Goal: Transaction & Acquisition: Purchase product/service

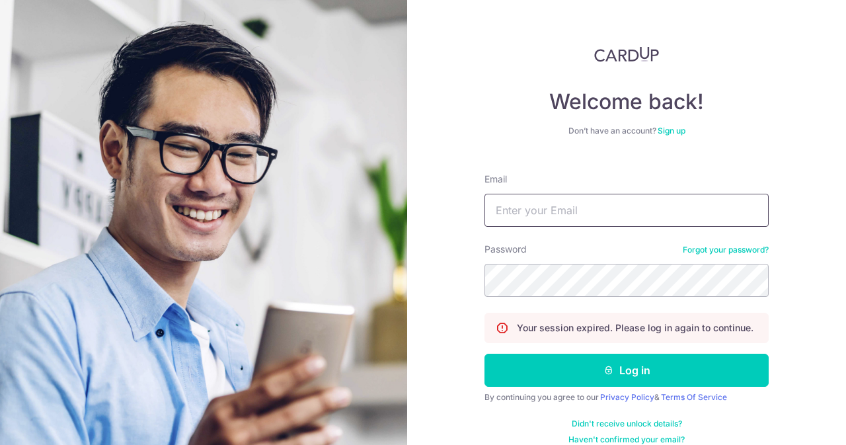
click at [561, 215] on input "Email" at bounding box center [627, 210] width 284 height 33
type input "contact@elijahpies.com.sg"
click at [485, 354] on button "Log in" at bounding box center [627, 370] width 284 height 33
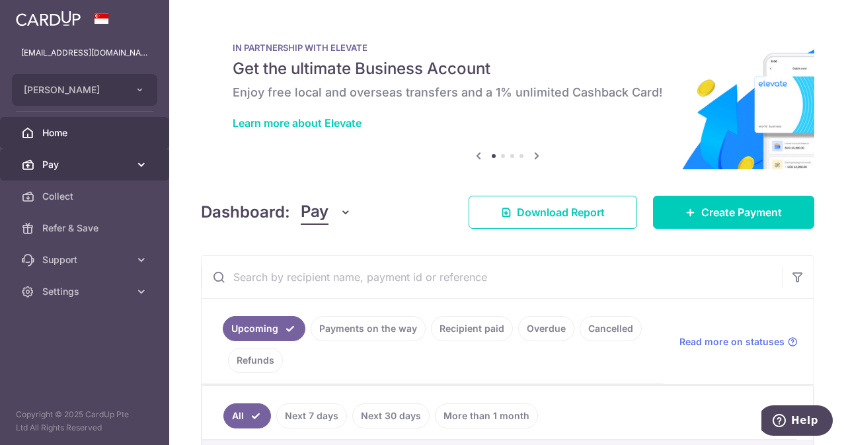
click at [106, 162] on span "Pay" at bounding box center [85, 164] width 87 height 13
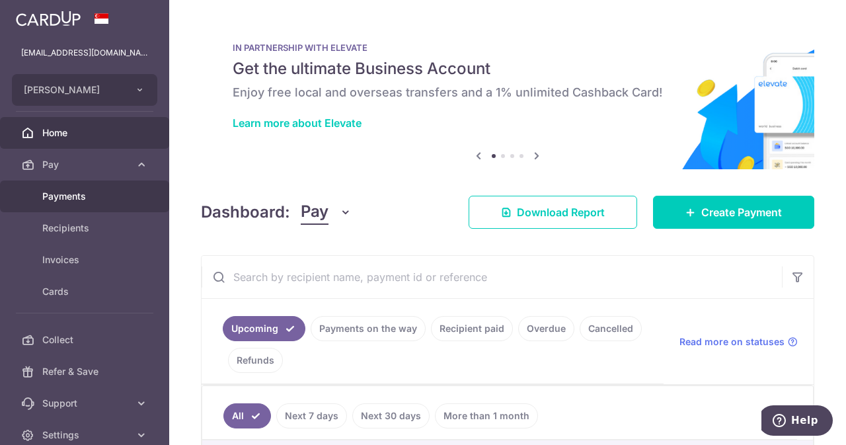
click at [89, 204] on link "Payments" at bounding box center [84, 196] width 169 height 32
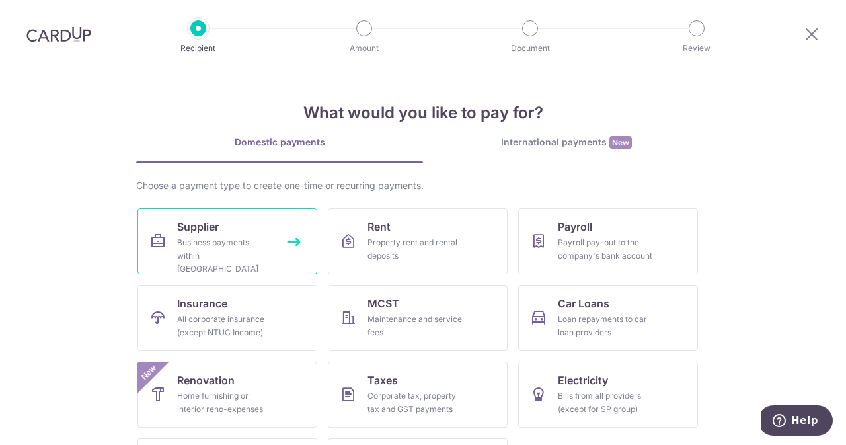
click at [223, 225] on link "Supplier Business payments within Singapore" at bounding box center [228, 241] width 180 height 66
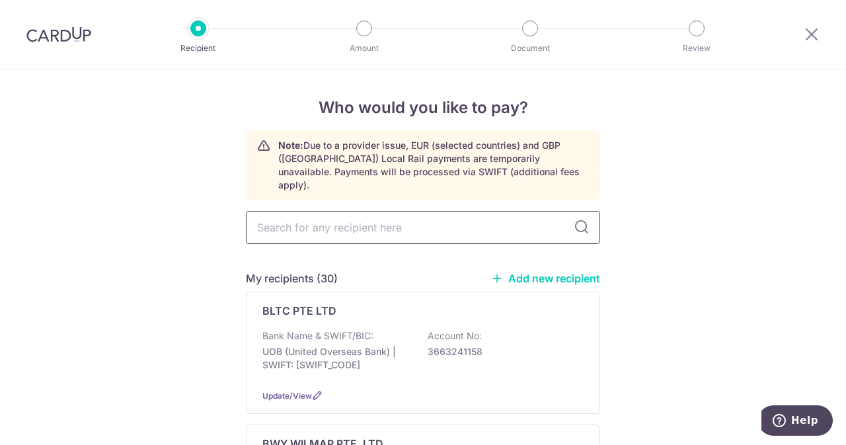
click at [399, 218] on input "text" at bounding box center [423, 227] width 354 height 33
type input "kire"
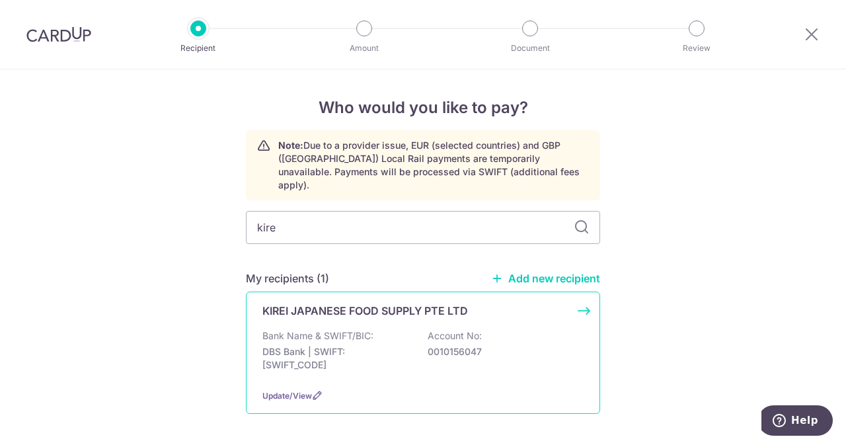
click at [356, 310] on div "KIREI JAPANESE FOOD SUPPLY PTE LTD Bank Name & SWIFT/BIC: DBS Bank | SWIFT: DBS…" at bounding box center [423, 353] width 354 height 122
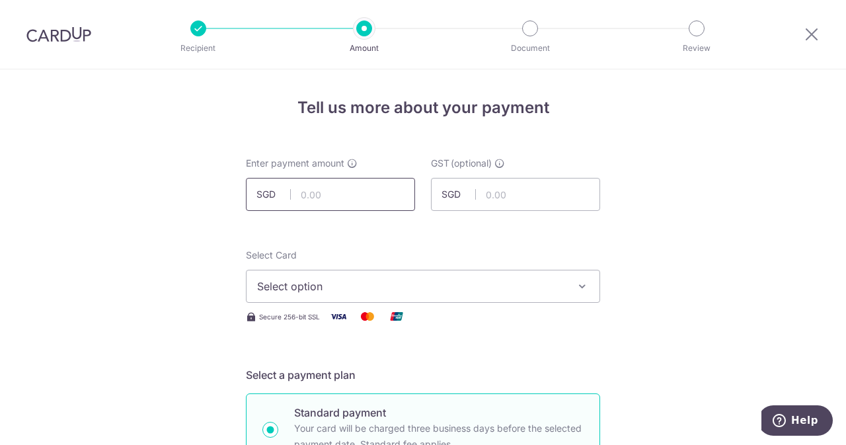
click at [335, 198] on input "text" at bounding box center [330, 194] width 169 height 33
type input "534.00"
click at [501, 195] on input "text" at bounding box center [515, 194] width 169 height 33
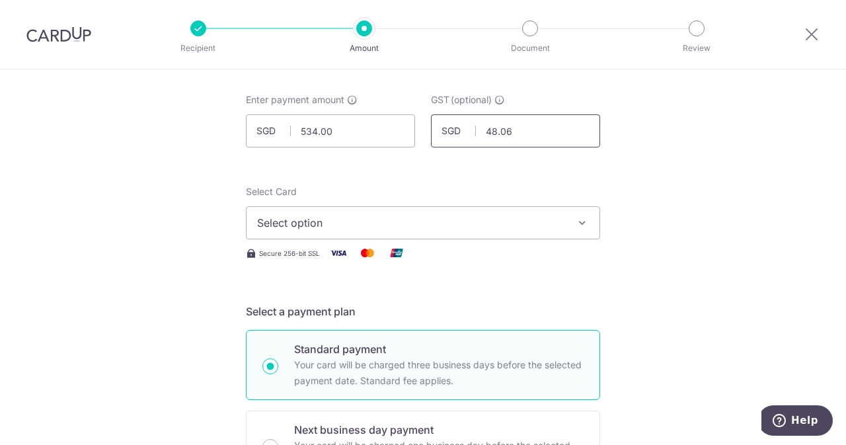
scroll to position [66, 0]
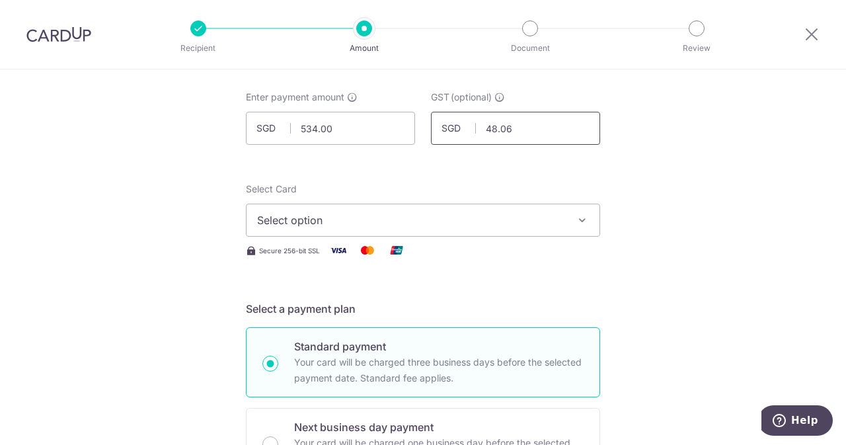
type input "48.06"
click at [451, 208] on button "Select option" at bounding box center [423, 220] width 354 height 33
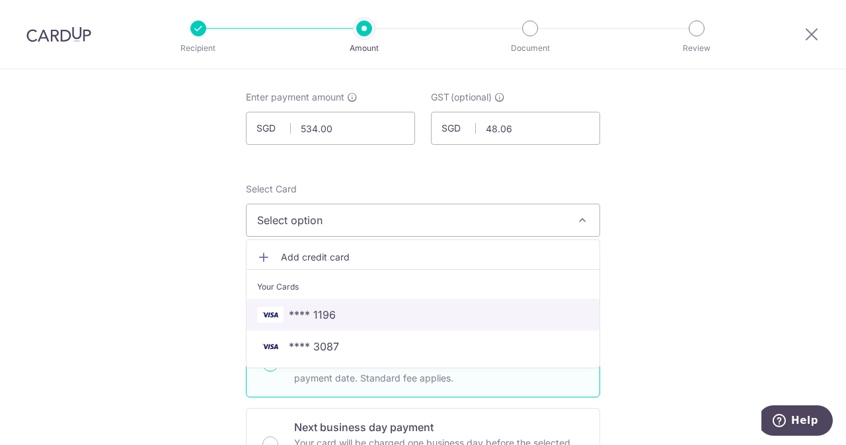
click at [357, 307] on span "**** 1196" at bounding box center [423, 315] width 332 height 16
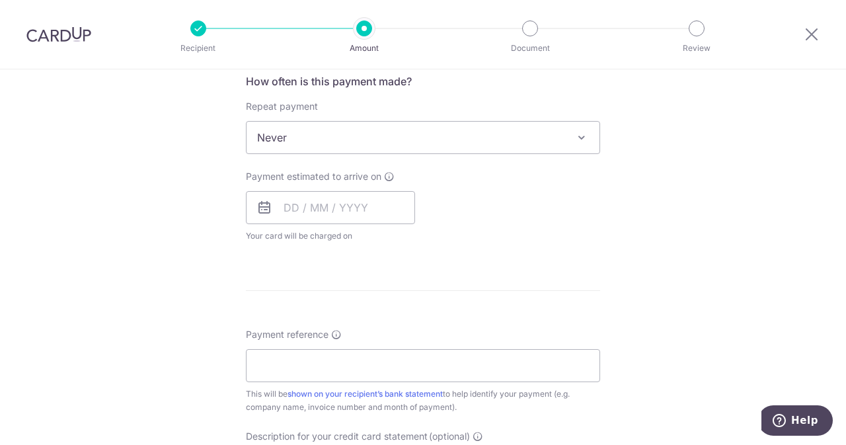
scroll to position [512, 0]
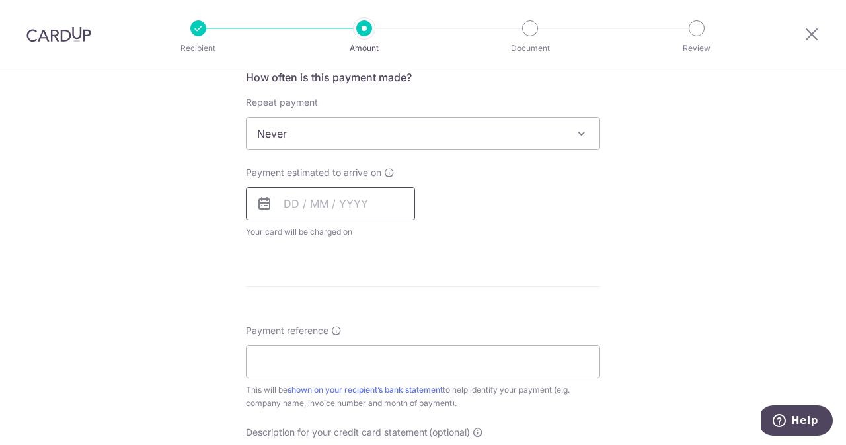
click at [340, 199] on input "text" at bounding box center [330, 203] width 169 height 33
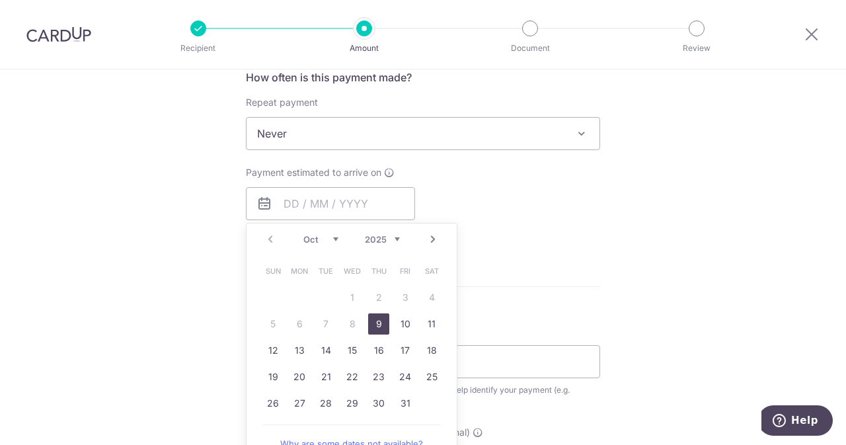
click at [372, 313] on link "9" at bounding box center [378, 323] width 21 height 21
type input "09/10/2025"
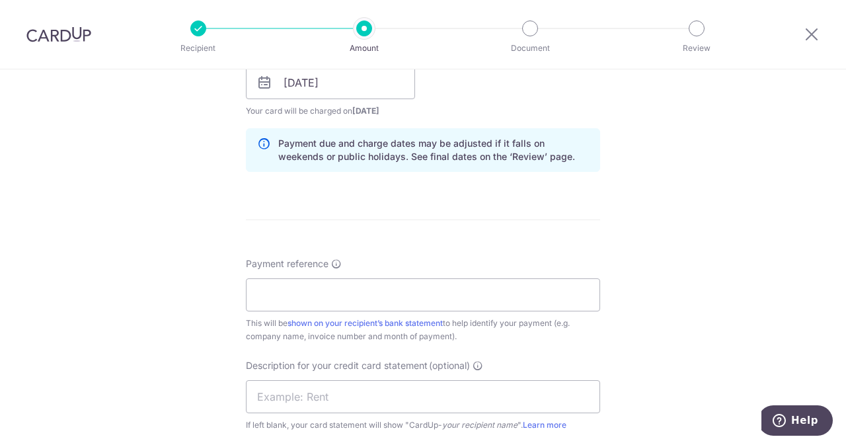
scroll to position [634, 0]
click at [406, 283] on input "Payment reference" at bounding box center [423, 293] width 354 height 33
drag, startPoint x: 406, startPoint y: 283, endPoint x: 313, endPoint y: 291, distance: 92.9
click at [313, 291] on input "ELIJAHPIES 2512679" at bounding box center [423, 293] width 354 height 33
type input "ELIJAHPIES 2512679"
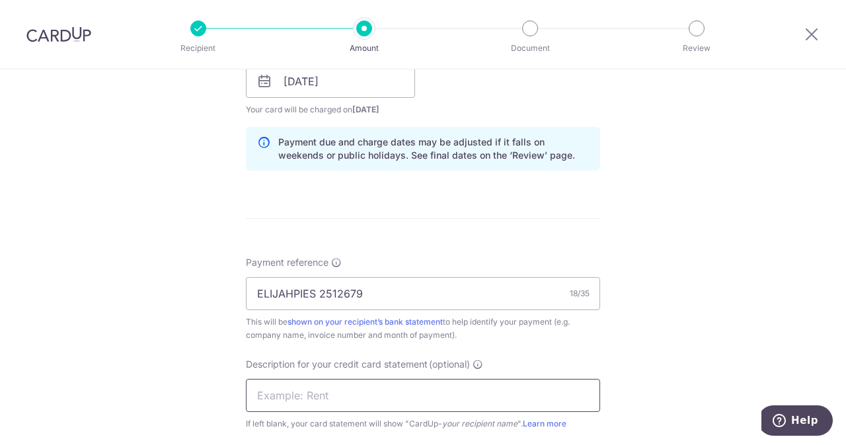
click at [315, 407] on input "text" at bounding box center [423, 395] width 354 height 33
paste input "2512679"
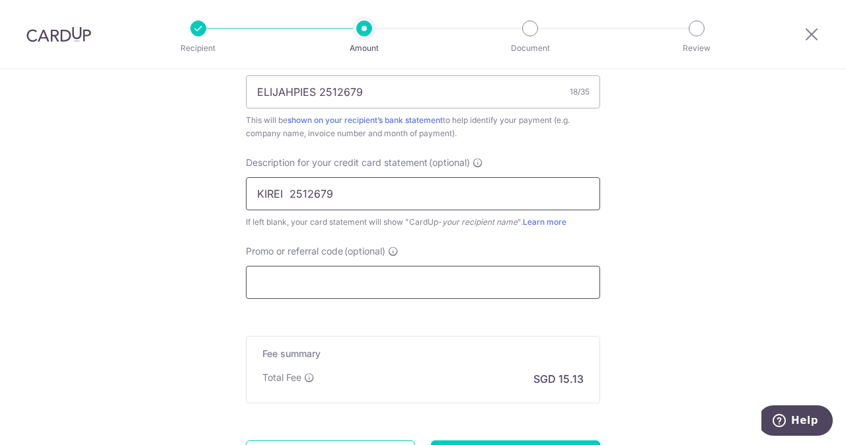
type input "KIREI 2512679"
click at [334, 276] on input "Promo or referral code (optional)" at bounding box center [423, 282] width 354 height 33
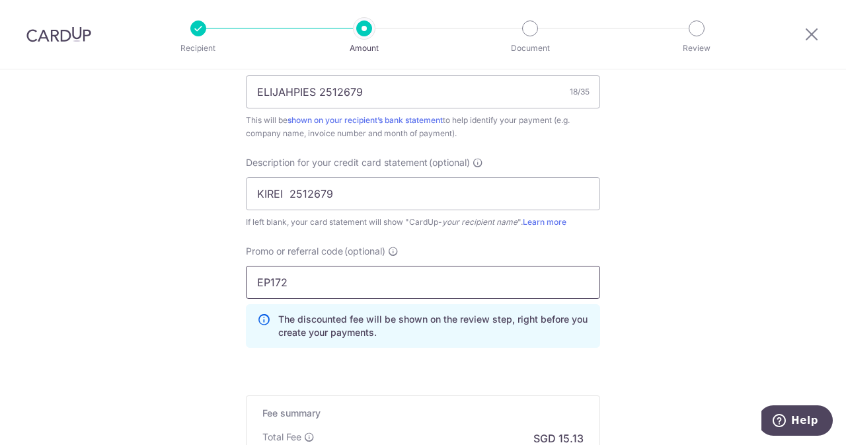
scroll to position [1019, 0]
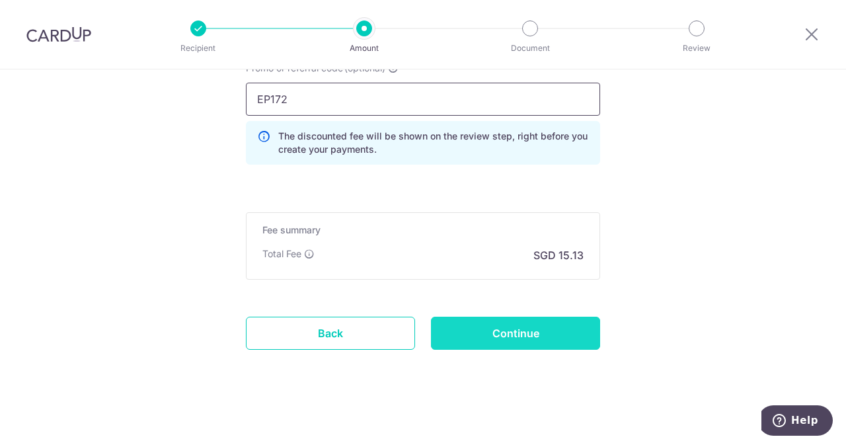
type input "EP172"
click at [561, 319] on input "Continue" at bounding box center [515, 333] width 169 height 33
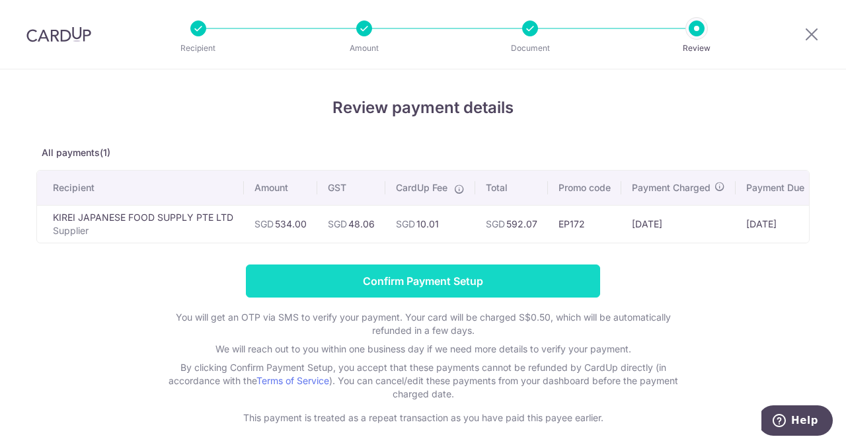
click at [446, 282] on input "Confirm Payment Setup" at bounding box center [423, 280] width 354 height 33
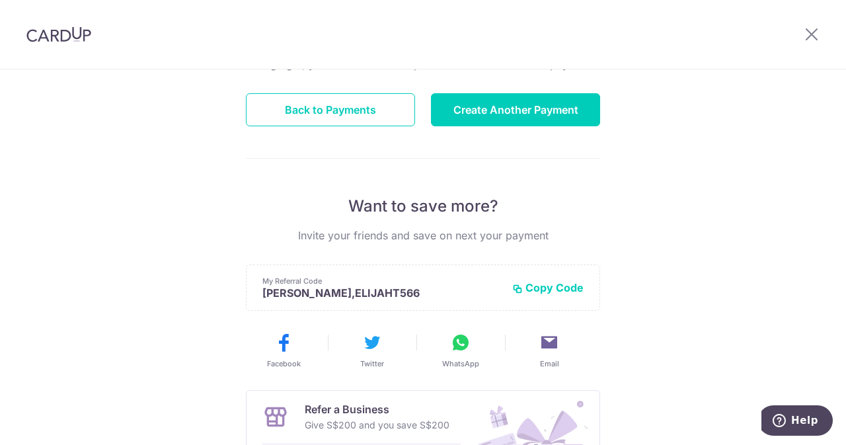
scroll to position [155, 0]
click at [367, 110] on button "Back to Payments" at bounding box center [330, 110] width 169 height 33
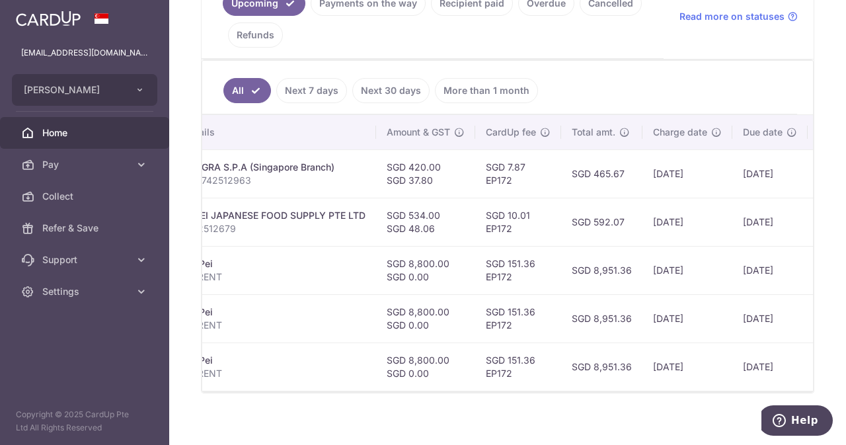
scroll to position [0, 340]
click at [104, 167] on span "Pay" at bounding box center [85, 164] width 87 height 13
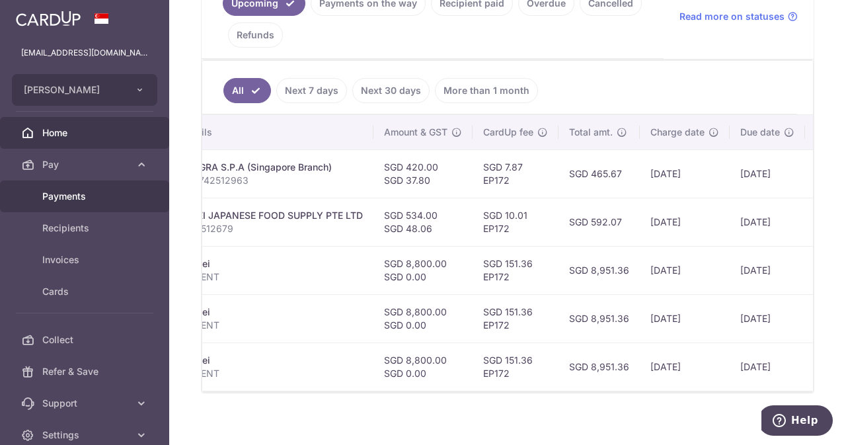
click at [89, 196] on span "Payments" at bounding box center [85, 196] width 87 height 13
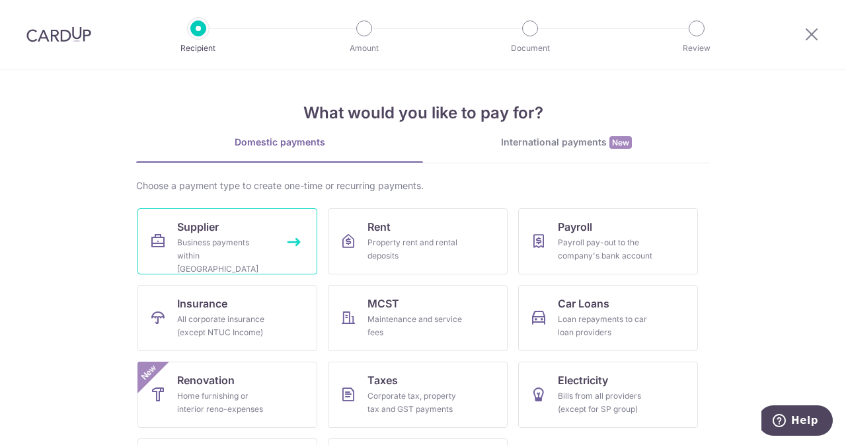
click at [230, 242] on div "Business payments within [GEOGRAPHIC_DATA]" at bounding box center [224, 256] width 95 height 40
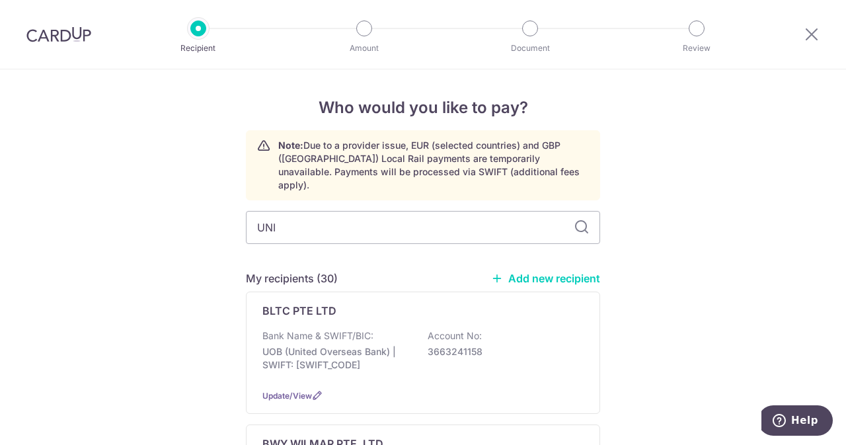
type input "UNIT"
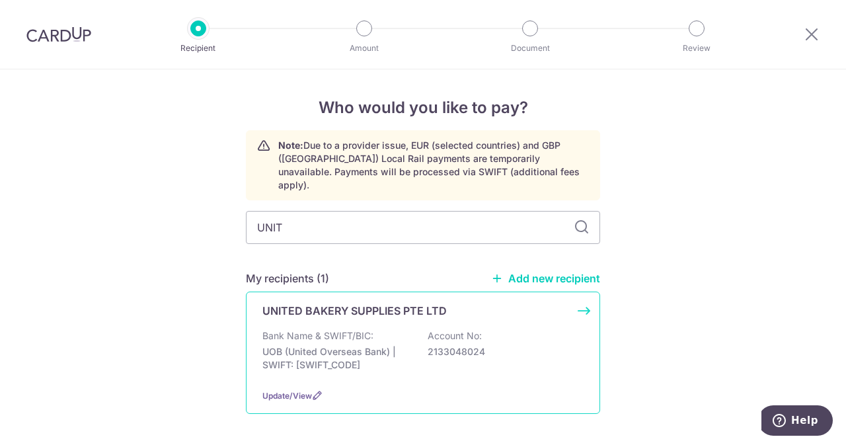
click at [365, 329] on p "Bank Name & SWIFT/BIC:" at bounding box center [317, 335] width 111 height 13
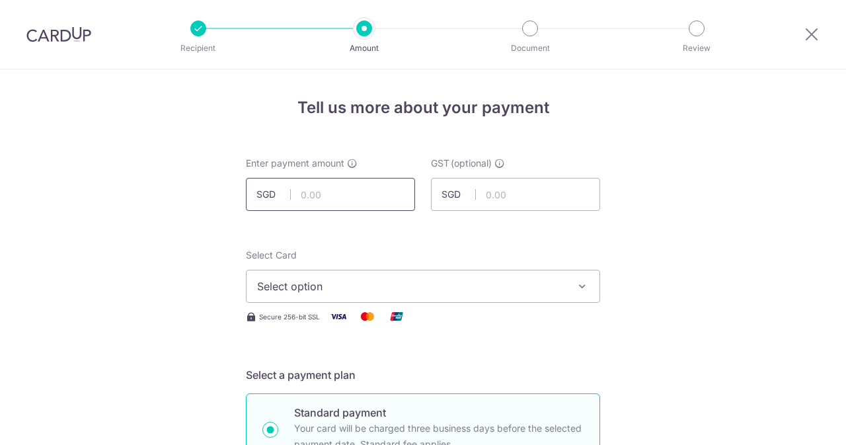
click at [358, 186] on input "text" at bounding box center [330, 194] width 169 height 33
type input "618.20"
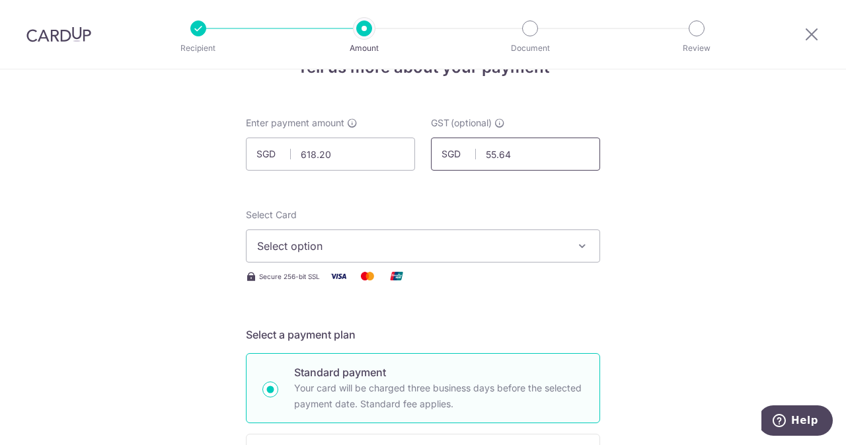
type input "55.64"
click at [430, 257] on button "Select option" at bounding box center [423, 245] width 354 height 33
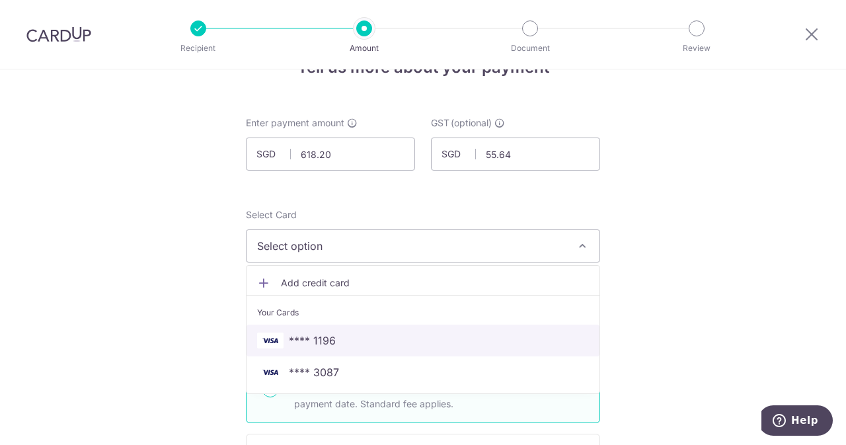
click at [320, 340] on span "**** 1196" at bounding box center [312, 341] width 47 height 16
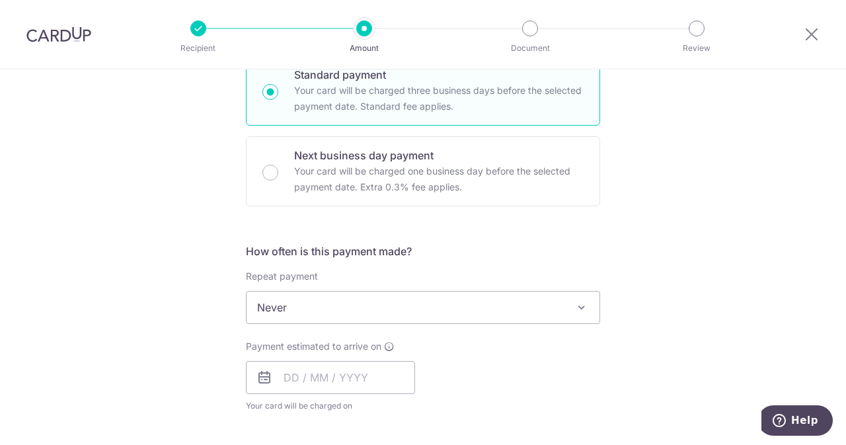
scroll to position [434, 0]
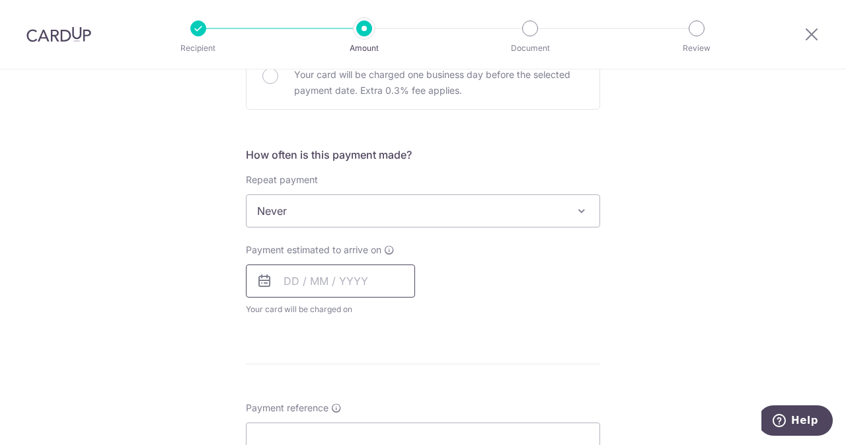
click at [328, 293] on input "text" at bounding box center [330, 280] width 169 height 33
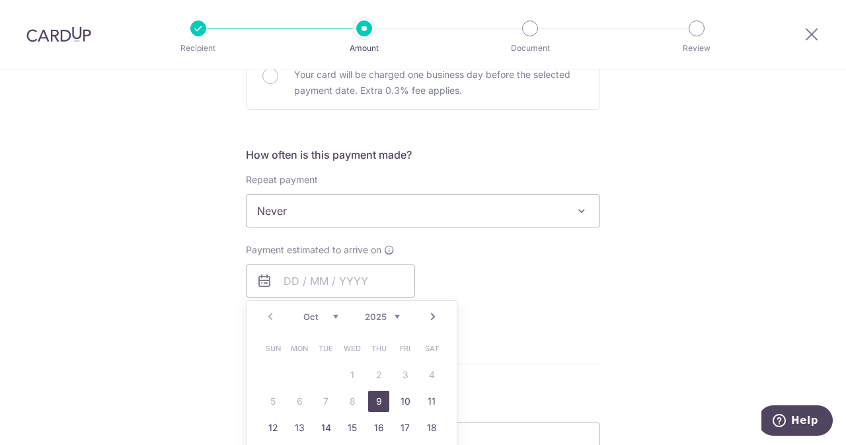
click at [374, 400] on link "9" at bounding box center [378, 401] width 21 height 21
type input "09/10/2025"
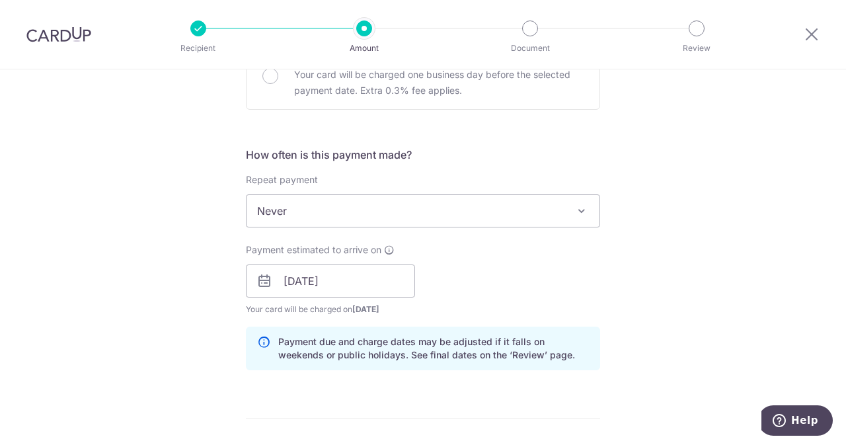
scroll to position [608, 0]
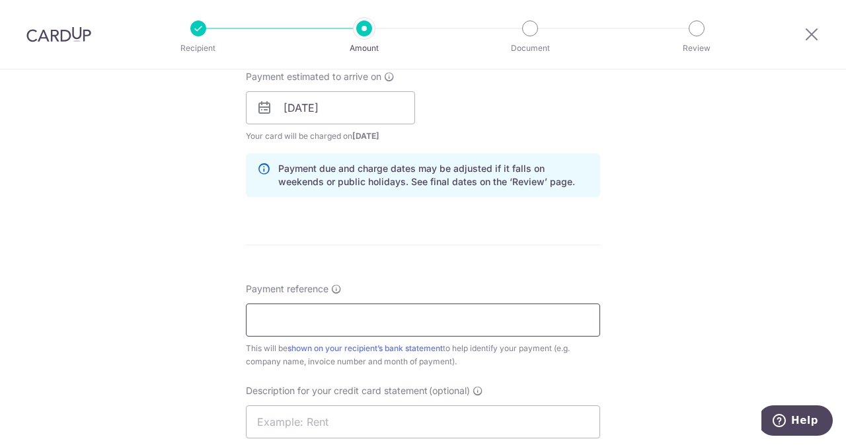
click at [432, 319] on input "Payment reference" at bounding box center [423, 319] width 354 height 33
type input "E"
drag, startPoint x: 432, startPoint y: 319, endPoint x: 314, endPoint y: 319, distance: 117.7
click at [314, 319] on input "ELIJAHPIES 262347" at bounding box center [423, 319] width 354 height 33
type input "ELIJAHPIES 262347"
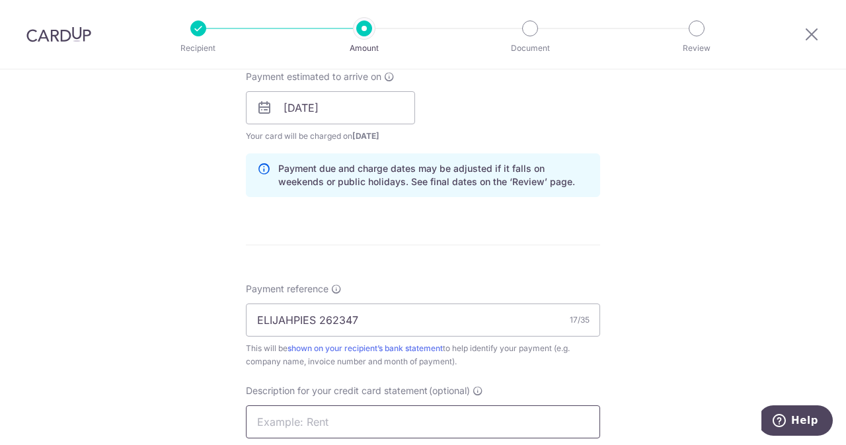
click at [309, 418] on input "text" at bounding box center [423, 421] width 354 height 33
paste input "262347"
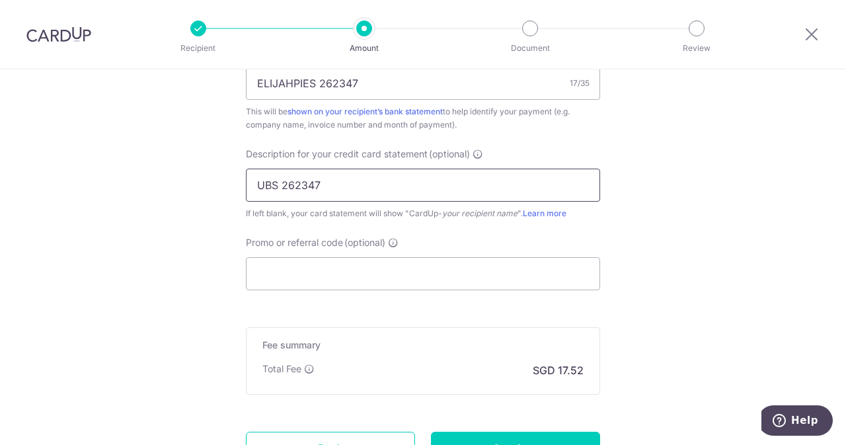
scroll to position [846, 0]
type input "UBS 262347"
click at [377, 272] on input "Promo or referral code (optional)" at bounding box center [423, 272] width 354 height 33
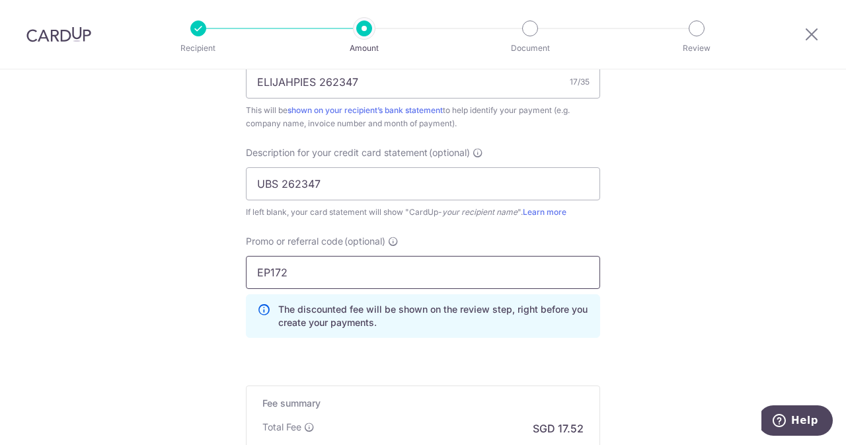
scroll to position [1019, 0]
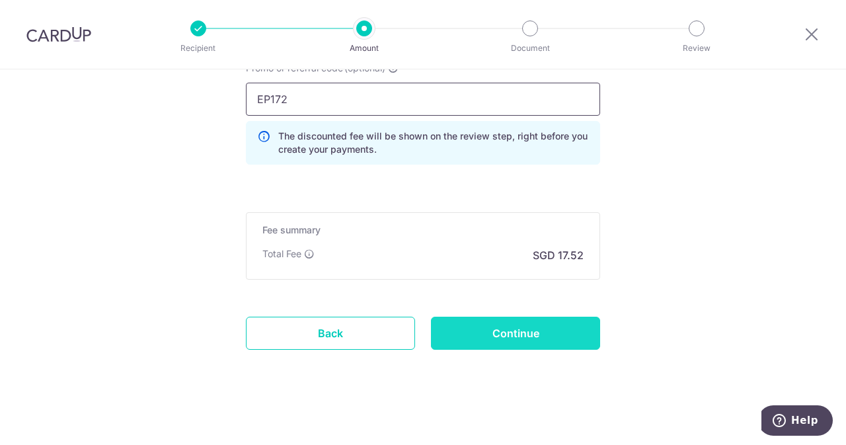
type input "EP172"
click at [512, 340] on input "Continue" at bounding box center [515, 333] width 169 height 33
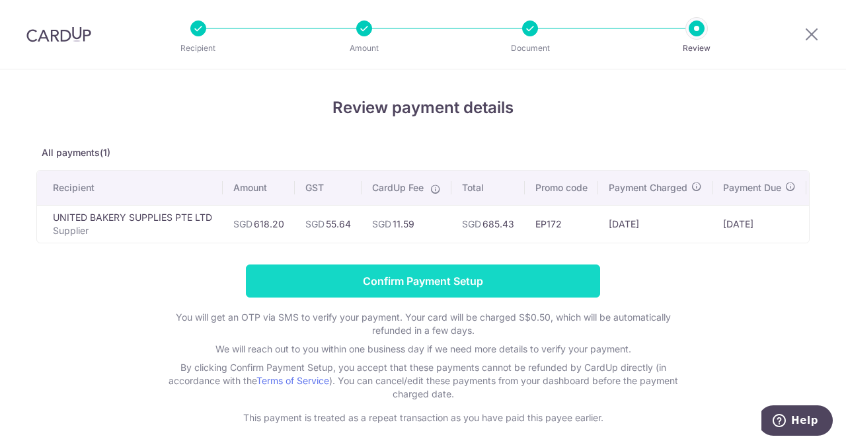
click at [377, 289] on input "Confirm Payment Setup" at bounding box center [423, 280] width 354 height 33
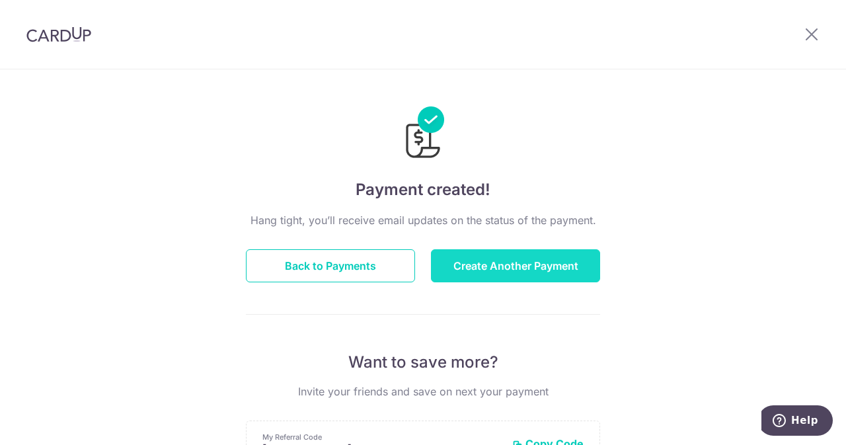
click at [510, 271] on button "Create Another Payment" at bounding box center [515, 265] width 169 height 33
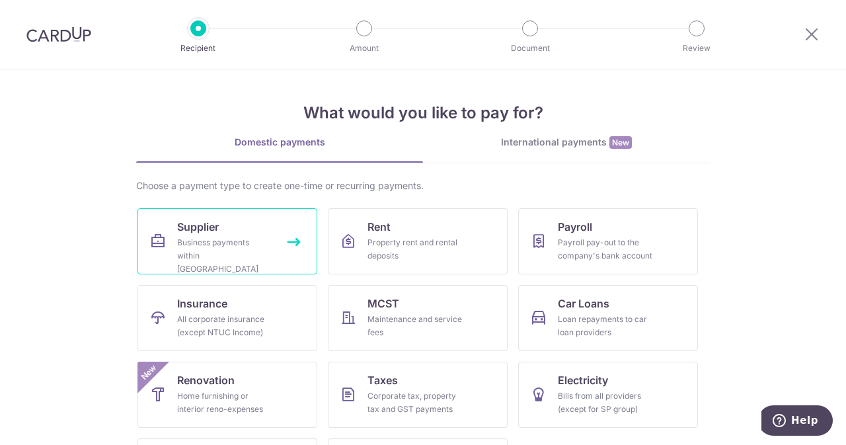
click at [186, 219] on span "Supplier" at bounding box center [198, 227] width 42 height 16
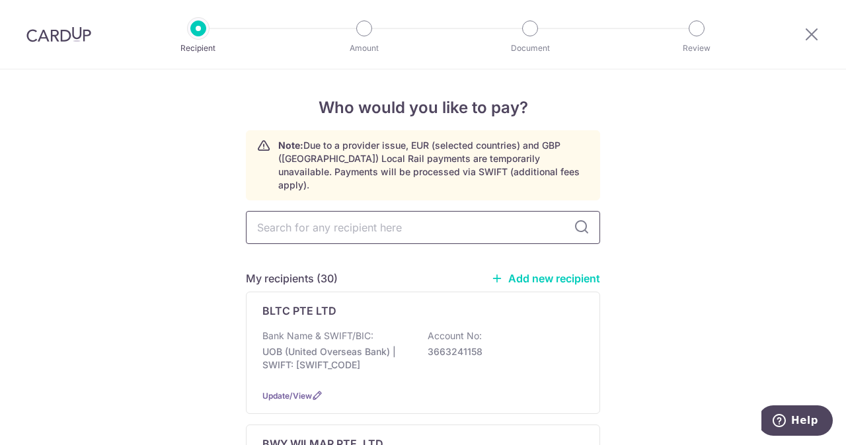
click at [317, 227] on input "text" at bounding box center [423, 227] width 354 height 33
click at [291, 212] on input "text" at bounding box center [423, 227] width 354 height 33
type input "EURACO"
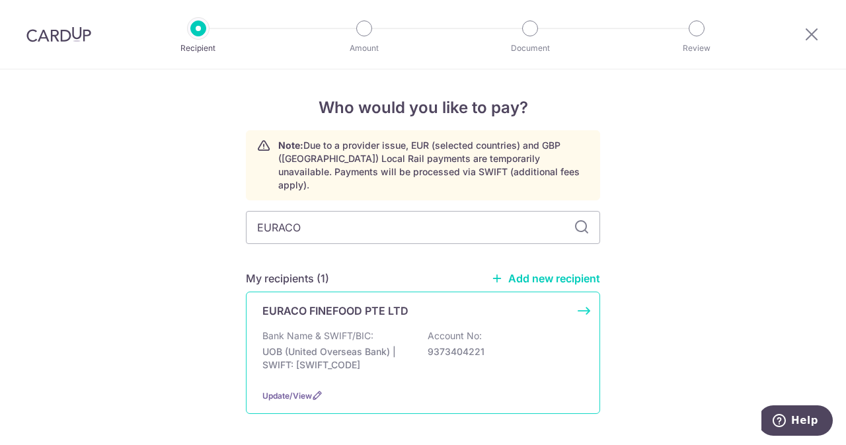
click at [358, 303] on p "EURACO FINEFOOD PTE LTD" at bounding box center [335, 311] width 146 height 16
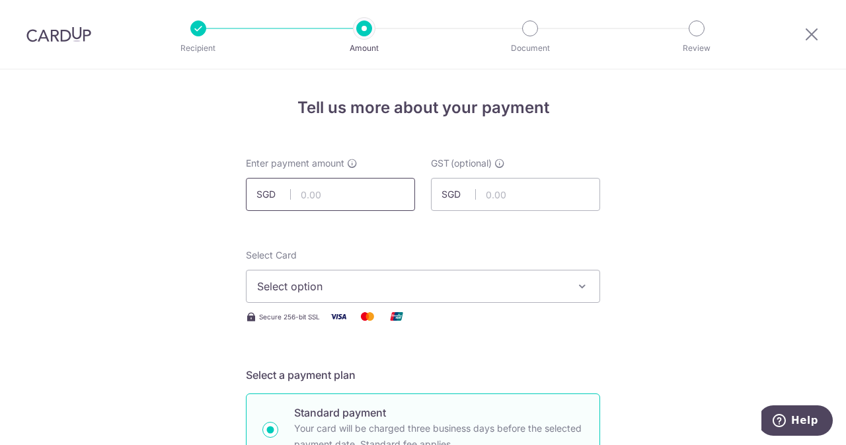
click at [351, 205] on input "text" at bounding box center [330, 194] width 169 height 33
type input "364.00"
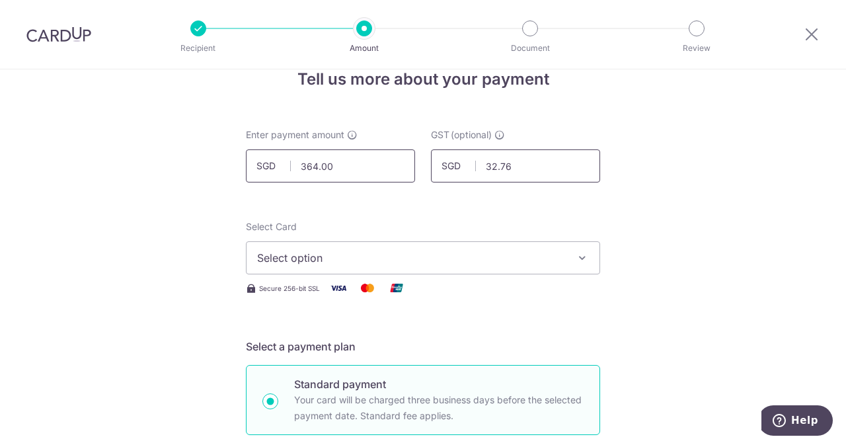
scroll to position [29, 0]
type input "32.76"
click at [346, 266] on button "Select option" at bounding box center [423, 257] width 354 height 33
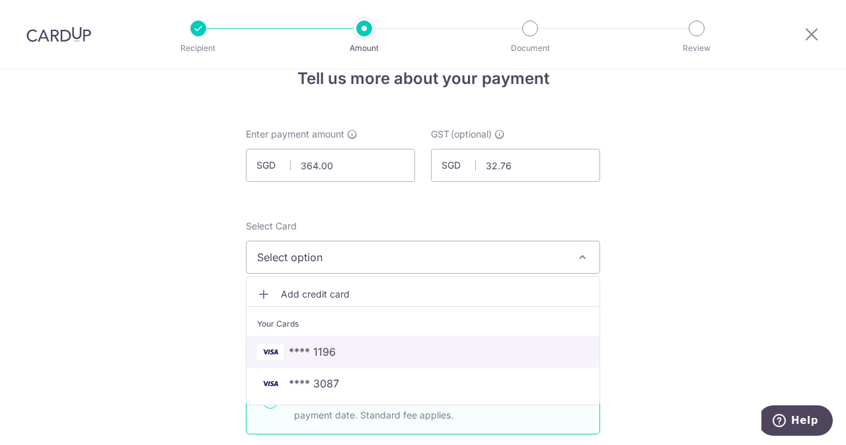
click at [326, 346] on span "**** 1196" at bounding box center [312, 352] width 47 height 16
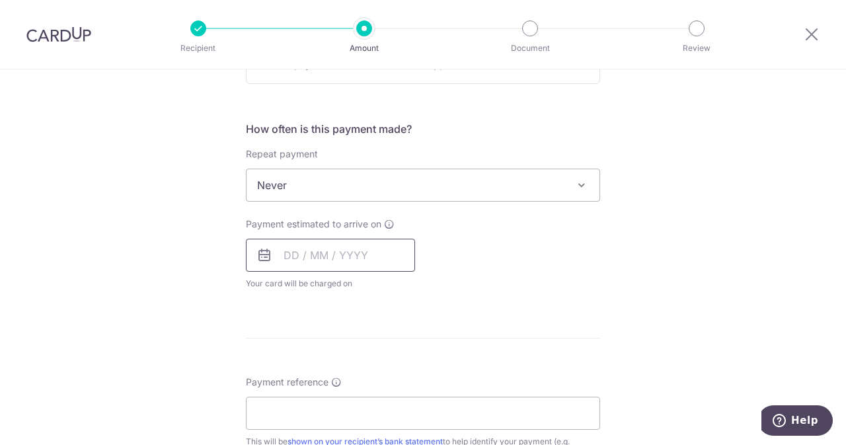
click at [365, 247] on input "text" at bounding box center [330, 255] width 169 height 33
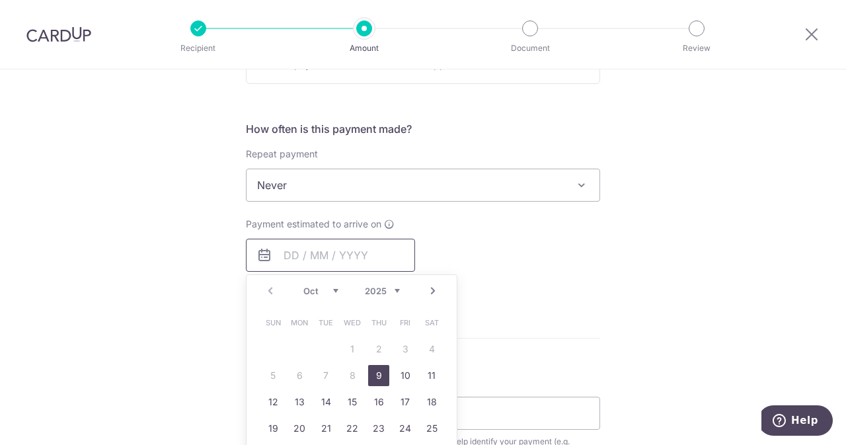
scroll to position [573, 0]
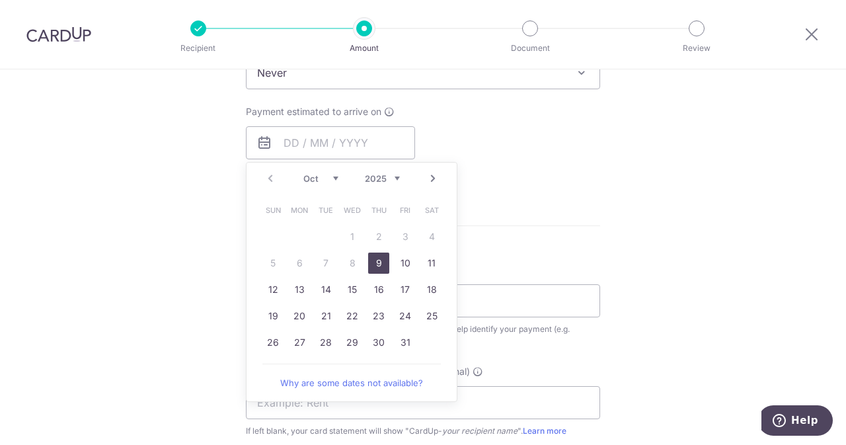
click at [372, 268] on link "9" at bounding box center [378, 263] width 21 height 21
type input "[DATE]"
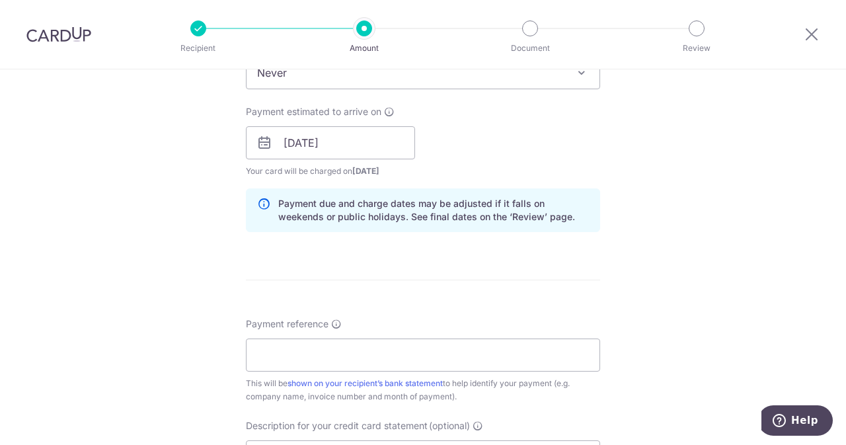
scroll to position [640, 0]
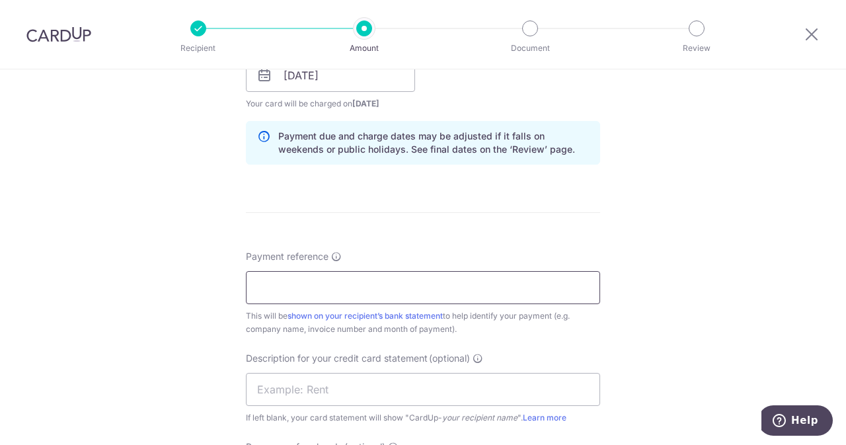
click at [434, 288] on input "Payment reference" at bounding box center [423, 287] width 354 height 33
drag, startPoint x: 434, startPoint y: 288, endPoint x: 311, endPoint y: 284, distance: 123.0
click at [311, 284] on input "ELIJAHPIES 25093012" at bounding box center [423, 287] width 354 height 33
type input "ELIJAHPIES 25093012"
click at [296, 389] on input "text" at bounding box center [423, 389] width 354 height 33
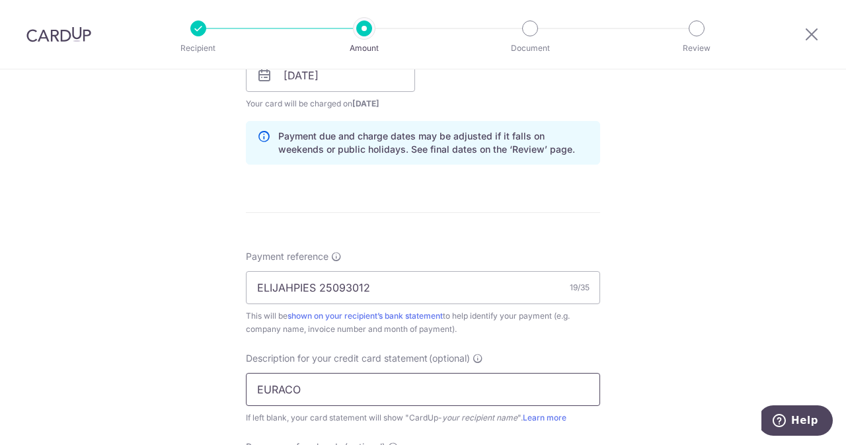
paste input "2509301"
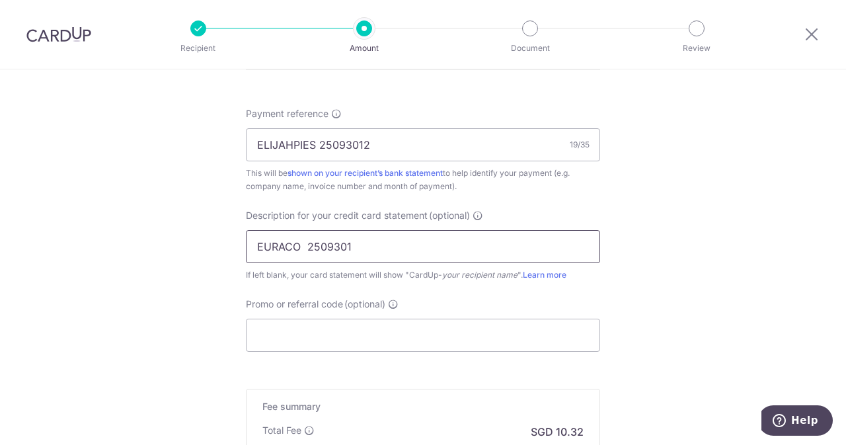
scroll to position [783, 0]
drag, startPoint x: 388, startPoint y: 239, endPoint x: 327, endPoint y: 239, distance: 60.8
click at [327, 239] on input "EURACO 2509301" at bounding box center [423, 245] width 354 height 33
drag, startPoint x: 373, startPoint y: 142, endPoint x: 313, endPoint y: 145, distance: 59.6
click at [313, 145] on input "ELIJAHPIES 25093012" at bounding box center [423, 144] width 354 height 33
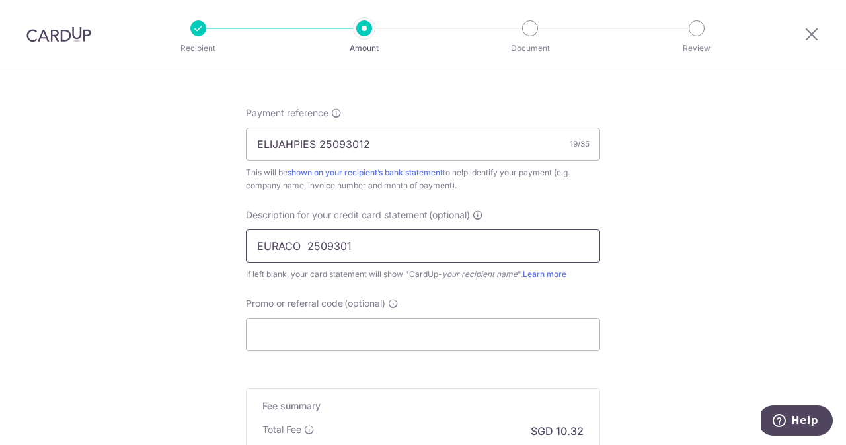
drag, startPoint x: 345, startPoint y: 245, endPoint x: 315, endPoint y: 249, distance: 30.0
click at [315, 249] on input "EURACO 2509301" at bounding box center [423, 245] width 354 height 33
paste input "25093012"
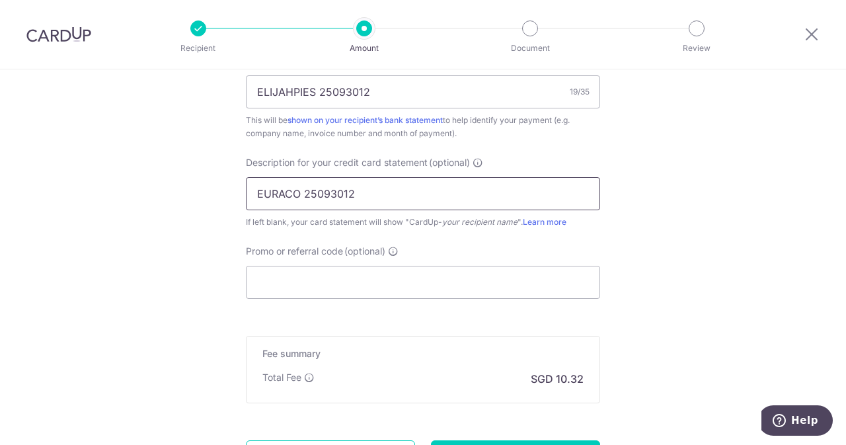
scroll to position [836, 0]
type input "EURACO 25093012"
click at [292, 290] on input "Promo or referral code (optional)" at bounding box center [423, 281] width 354 height 33
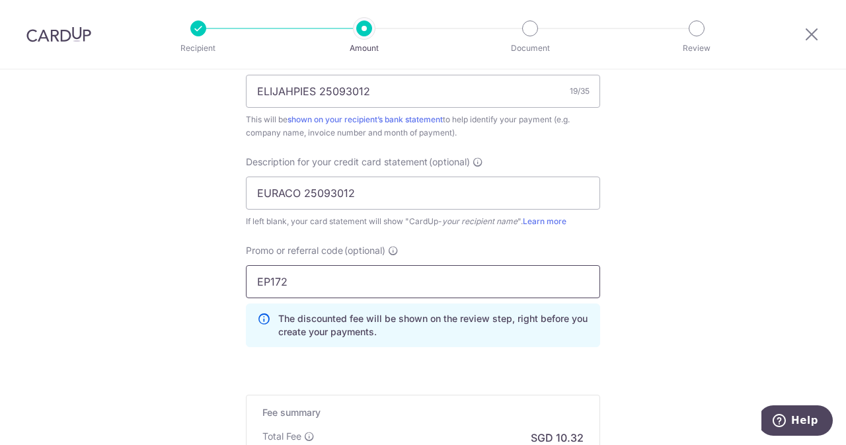
scroll to position [1019, 0]
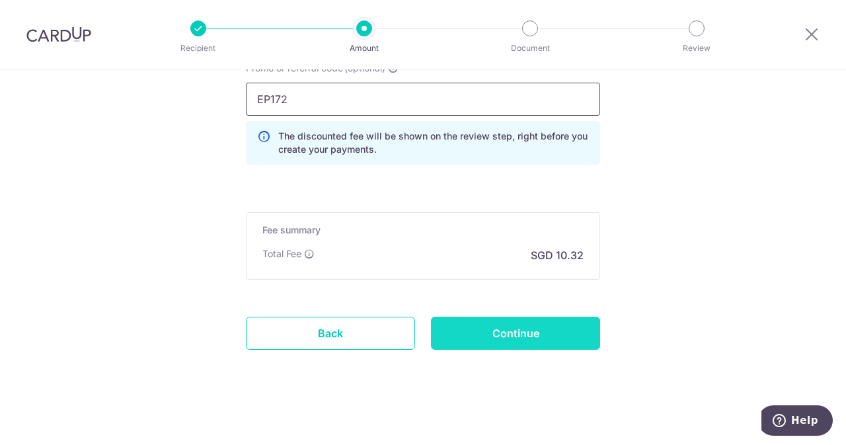
type input "EP172"
click at [534, 325] on input "Continue" at bounding box center [515, 333] width 169 height 33
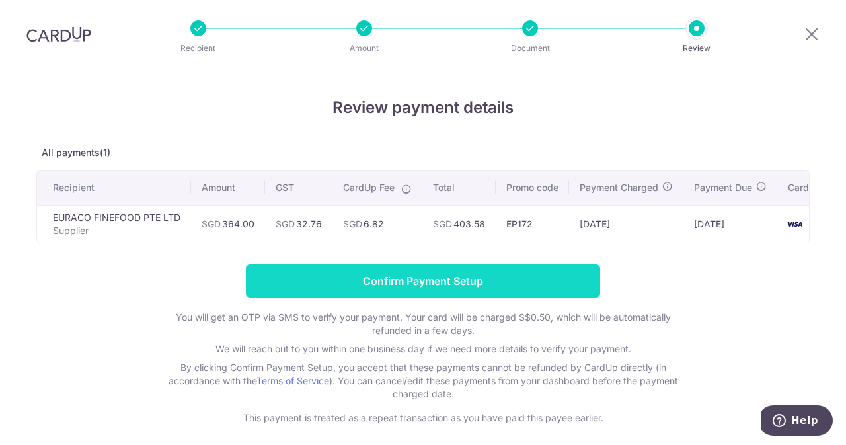
click at [422, 281] on input "Confirm Payment Setup" at bounding box center [423, 280] width 354 height 33
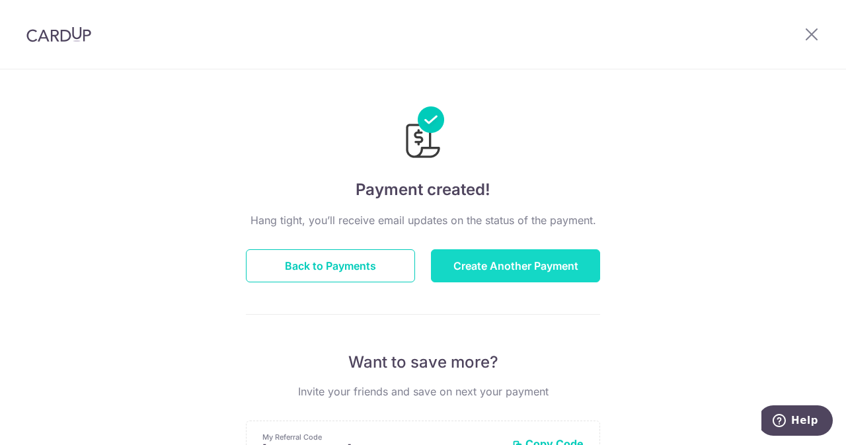
click at [518, 257] on button "Create Another Payment" at bounding box center [515, 265] width 169 height 33
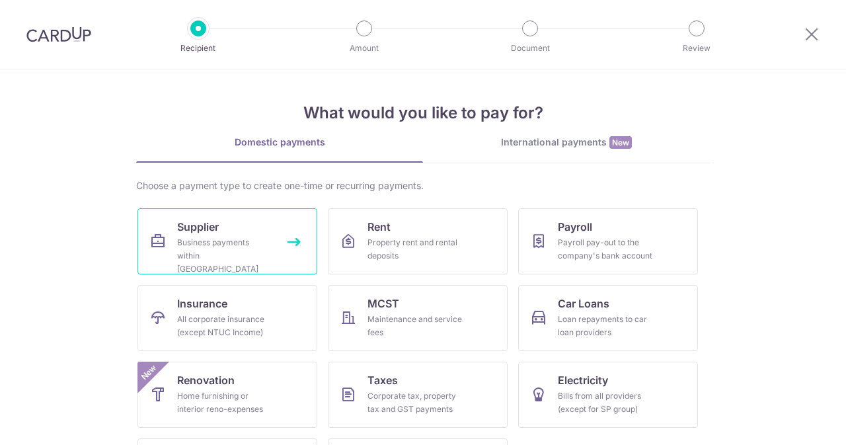
click at [184, 218] on link "Supplier Business payments within Singapore" at bounding box center [228, 241] width 180 height 66
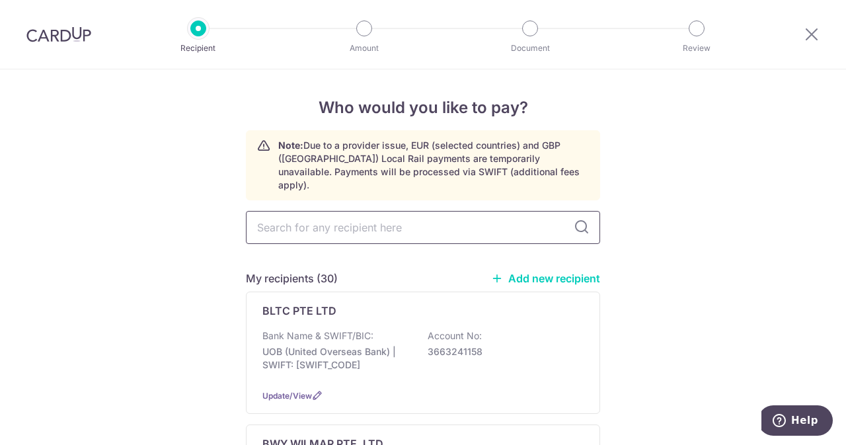
click at [356, 223] on input "text" at bounding box center [423, 227] width 354 height 33
type input "wilmar"
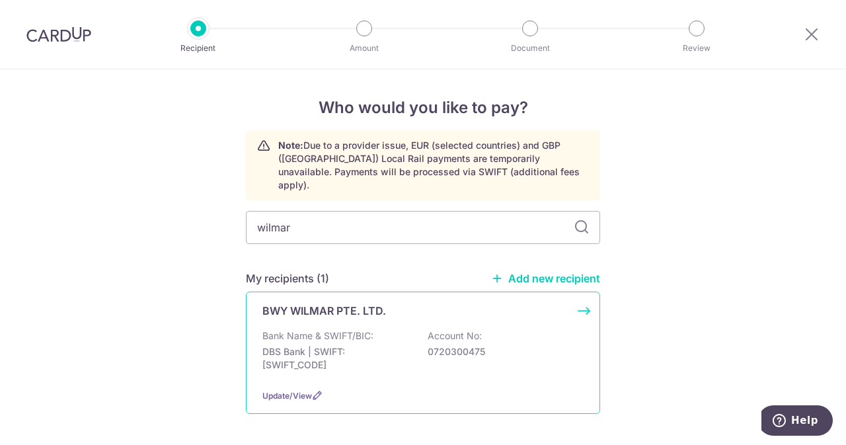
click at [333, 305] on div "BWY WILMAR PTE. LTD. Bank Name & SWIFT/BIC: DBS Bank | SWIFT: DBSSSGSGXXX Accou…" at bounding box center [423, 353] width 354 height 122
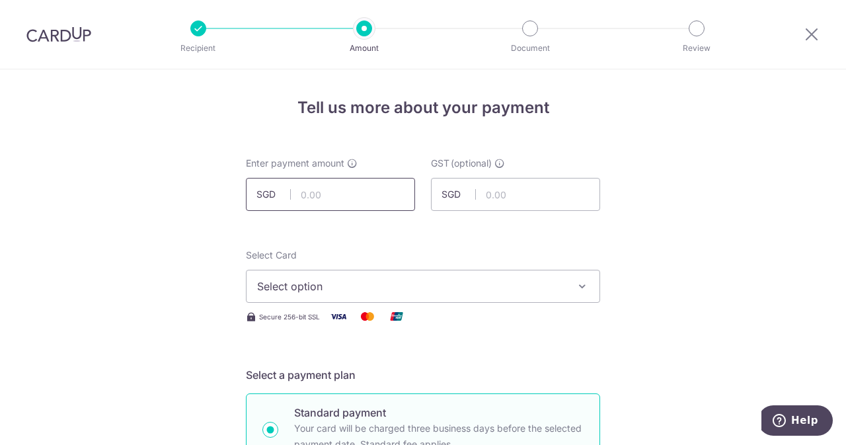
click at [341, 210] on input "text" at bounding box center [330, 194] width 169 height 33
click at [333, 199] on input "text" at bounding box center [330, 194] width 169 height 33
type input "132.11"
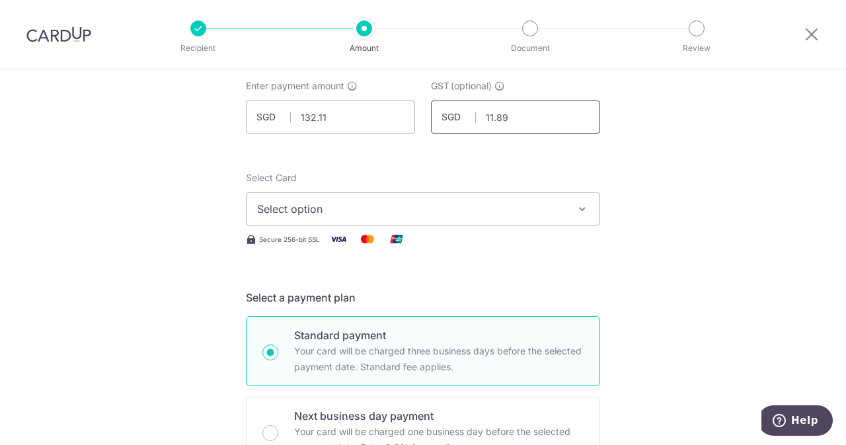
scroll to position [78, 0]
type input "11.89"
click at [324, 218] on button "Select option" at bounding box center [423, 208] width 354 height 33
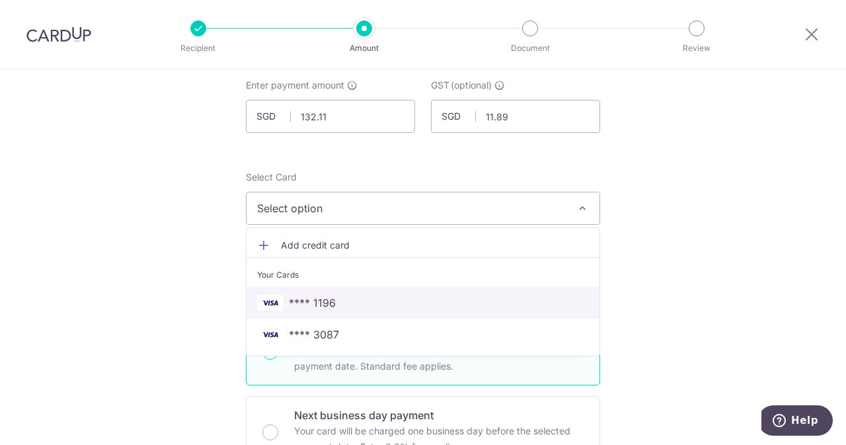
click at [303, 299] on span "**** 1196" at bounding box center [312, 303] width 47 height 16
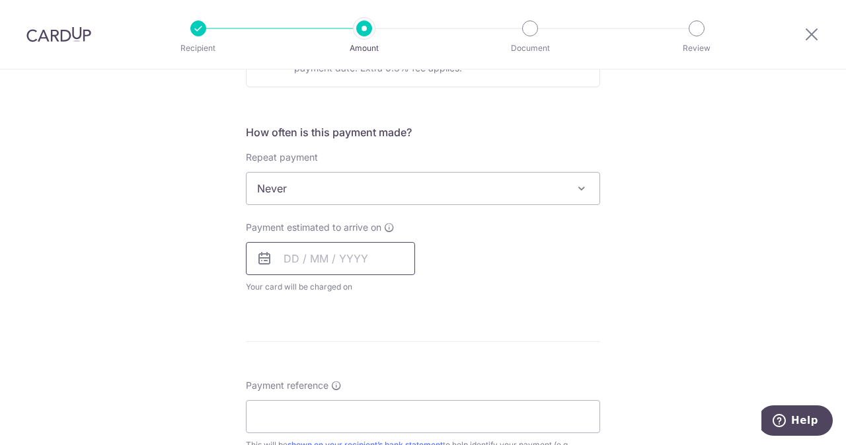
click at [313, 255] on input "text" at bounding box center [330, 258] width 169 height 33
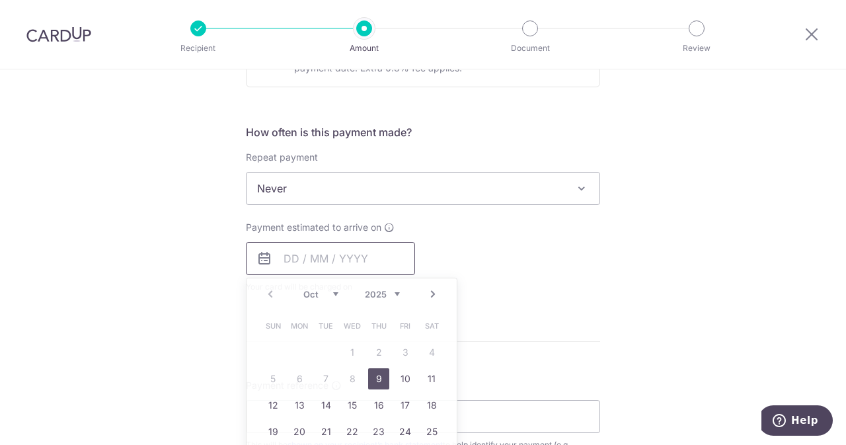
scroll to position [580, 0]
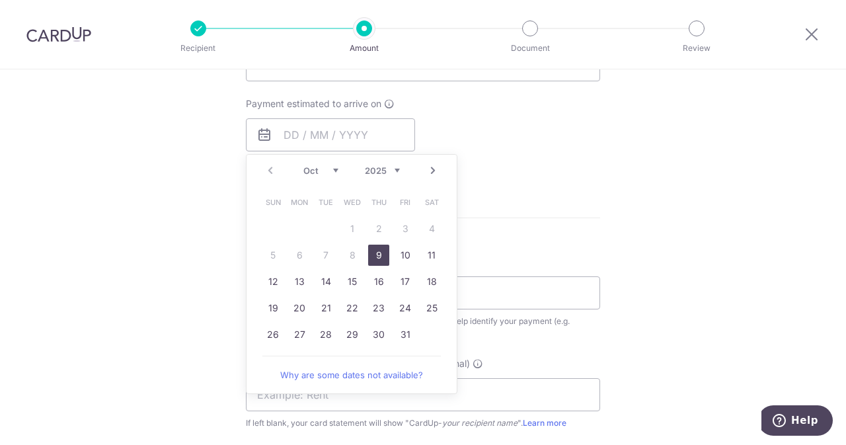
click at [370, 257] on link "9" at bounding box center [378, 255] width 21 height 21
type input "09/10/2025"
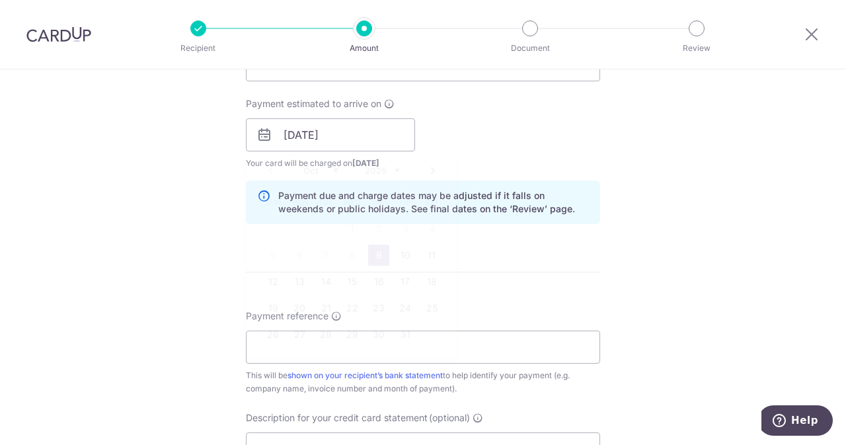
scroll to position [632, 0]
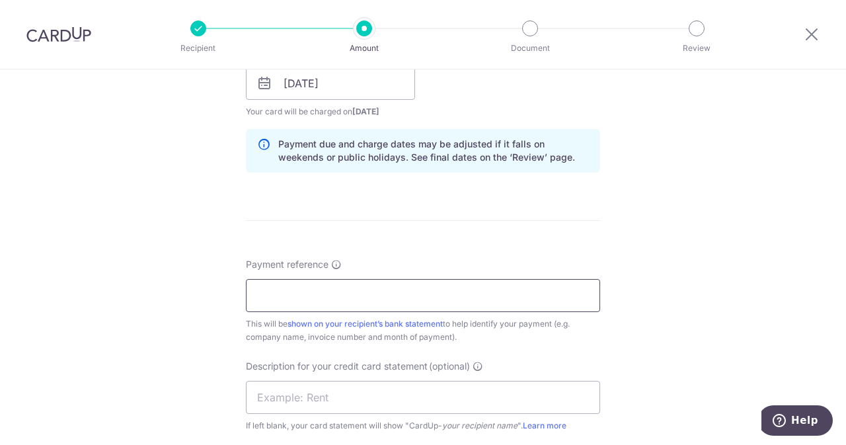
click at [395, 285] on input "Payment reference" at bounding box center [423, 295] width 354 height 33
type input "e"
drag, startPoint x: 395, startPoint y: 285, endPoint x: 318, endPoint y: 306, distance: 80.2
click at [318, 306] on input "ELIJAHPIES 107049" at bounding box center [423, 295] width 354 height 33
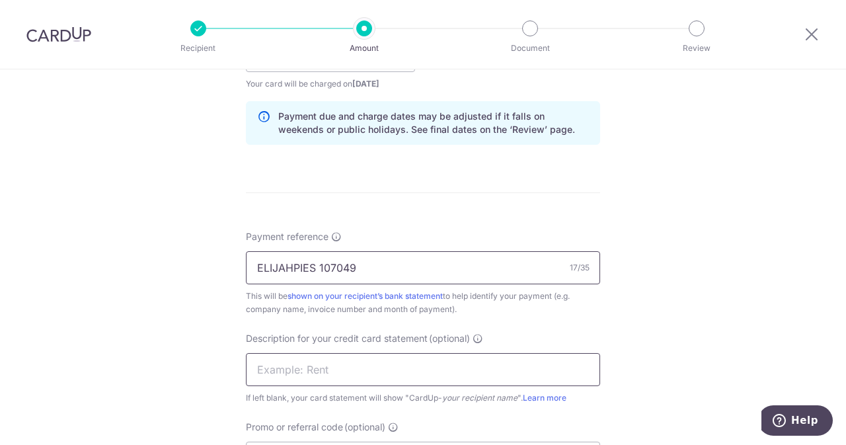
type input "ELIJAHPIES 107049"
click at [308, 374] on input "text" at bounding box center [423, 369] width 354 height 33
paste input "107049"
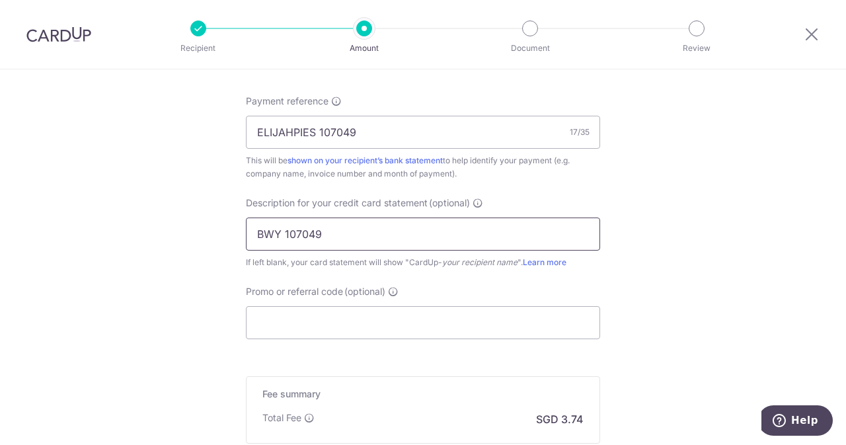
scroll to position [797, 0]
type input "BWY 107049"
click at [366, 278] on div "Payment reference ELIJAHPIES 107049 17/35 This will be shown on your recipient’…" at bounding box center [423, 215] width 354 height 245
click at [348, 323] on input "Promo or referral code (optional)" at bounding box center [423, 321] width 354 height 33
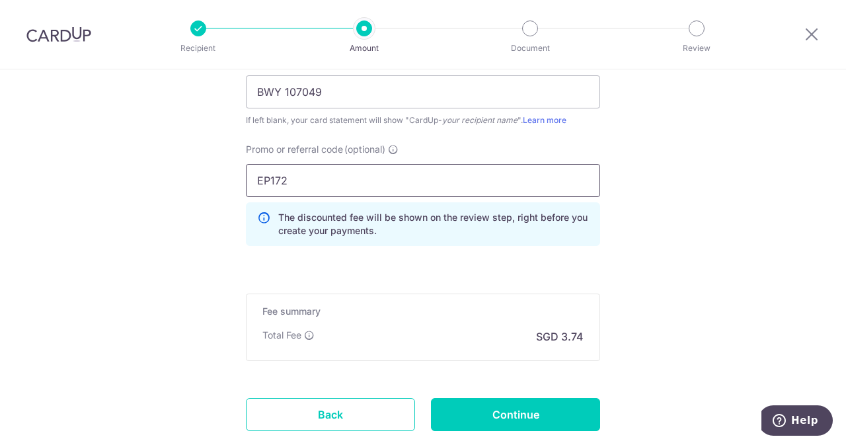
scroll to position [945, 0]
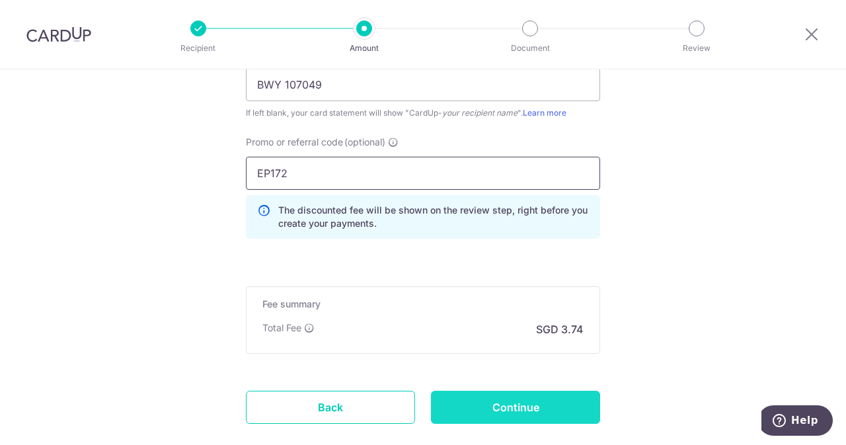
type input "EP172"
click at [561, 400] on input "Continue" at bounding box center [515, 407] width 169 height 33
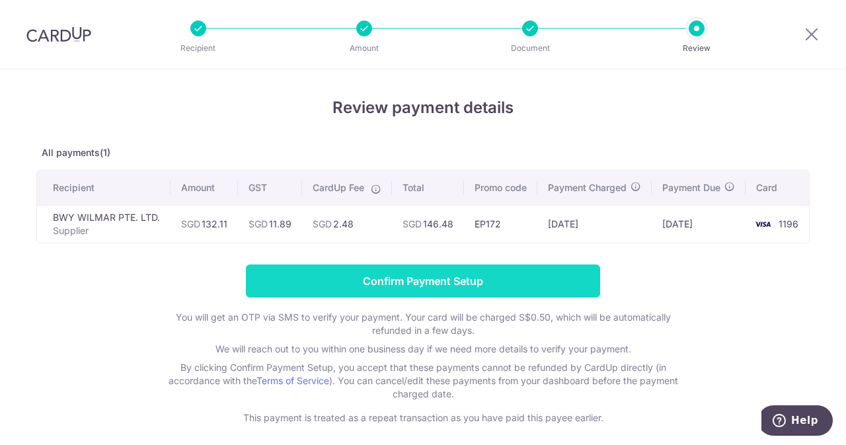
click at [469, 276] on input "Confirm Payment Setup" at bounding box center [423, 280] width 354 height 33
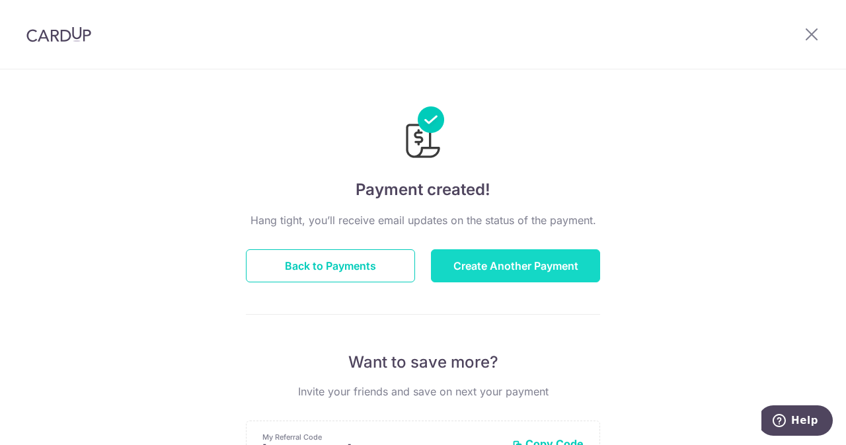
click at [520, 264] on button "Create Another Payment" at bounding box center [515, 265] width 169 height 33
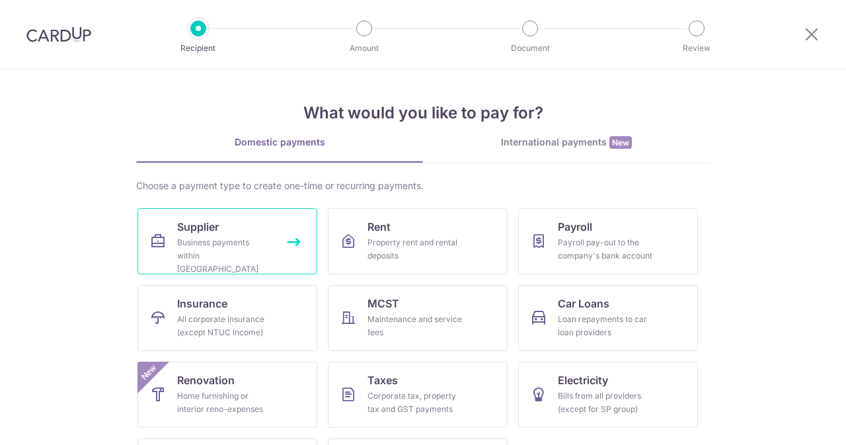
click at [234, 237] on div "Business payments within [GEOGRAPHIC_DATA]" at bounding box center [224, 256] width 95 height 40
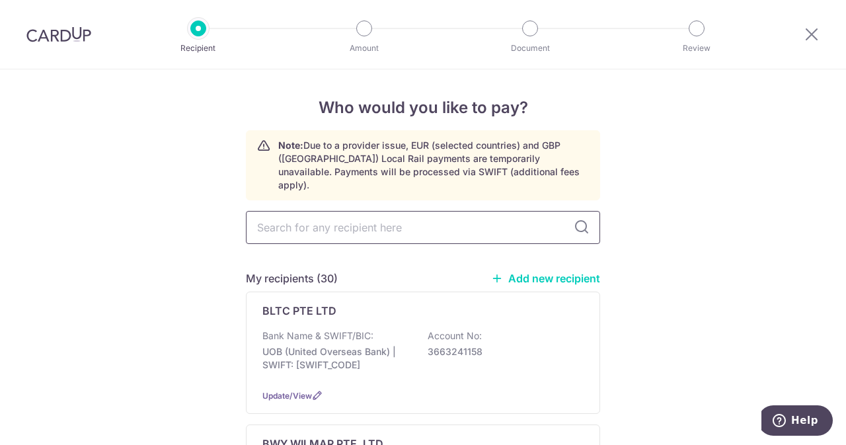
click at [331, 229] on input "text" at bounding box center [423, 227] width 354 height 33
type input "A"
type input "G"
type input "AGRI"
click at [331, 270] on div "My recipients (1) Add new recipient" at bounding box center [423, 278] width 354 height 16
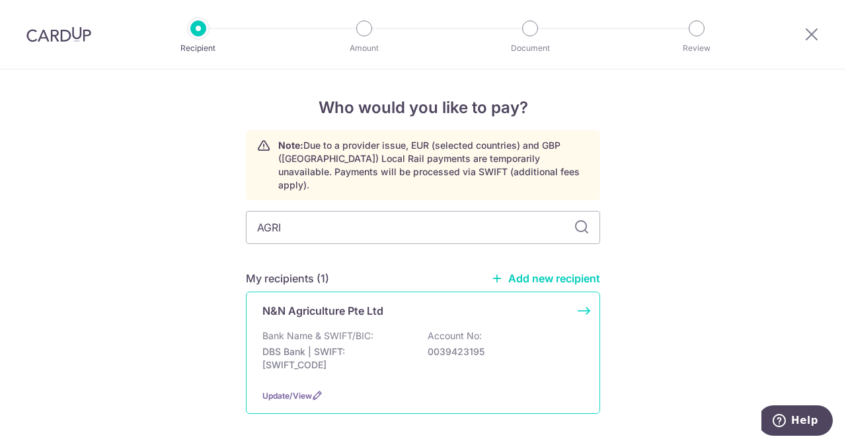
click at [329, 303] on p "N&N Agriculture Pte Ltd" at bounding box center [322, 311] width 121 height 16
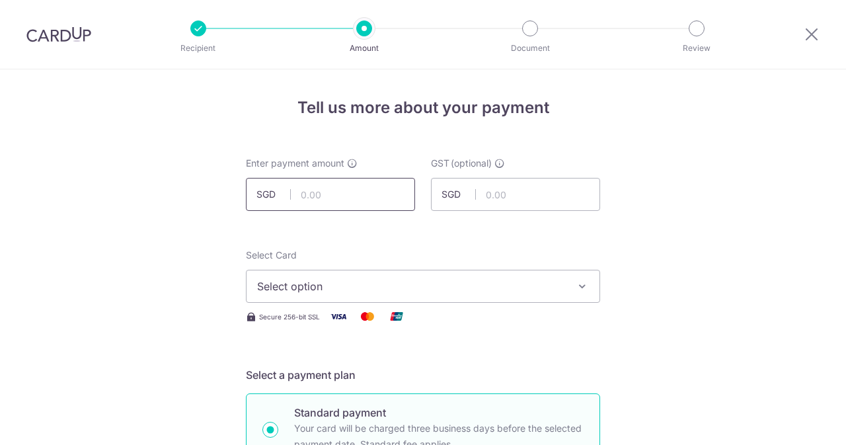
click at [329, 194] on input "text" at bounding box center [330, 194] width 169 height 33
type input "150.00"
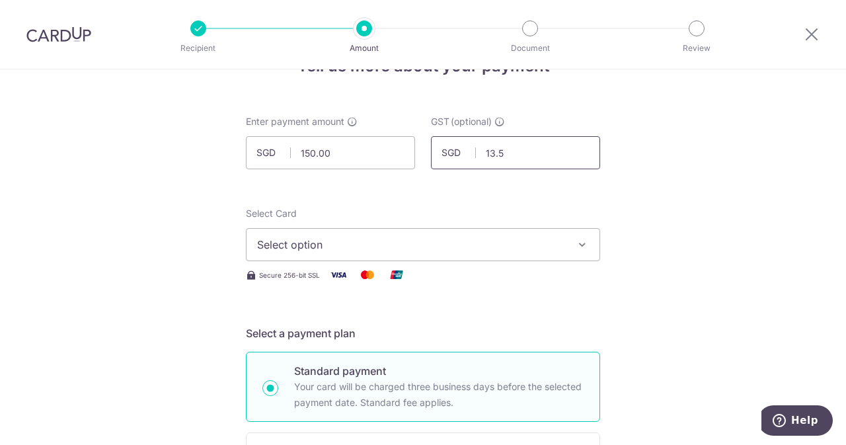
scroll to position [42, 0]
type input "13.50"
click at [307, 258] on button "Select option" at bounding box center [423, 243] width 354 height 33
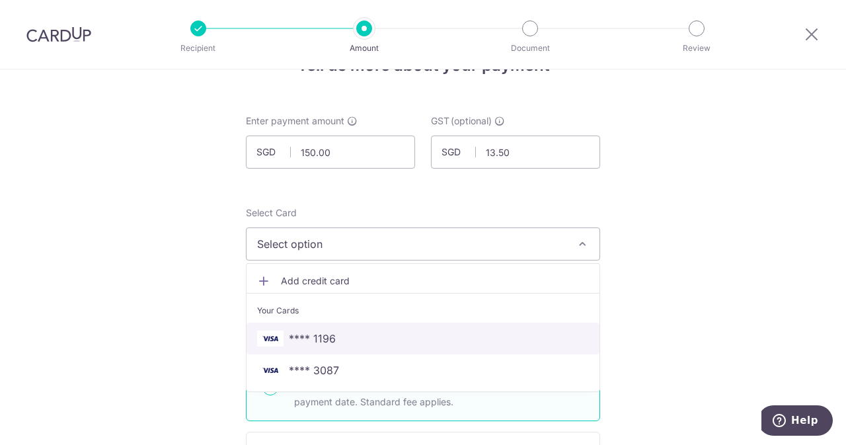
click at [292, 344] on span "**** 1196" at bounding box center [312, 339] width 47 height 16
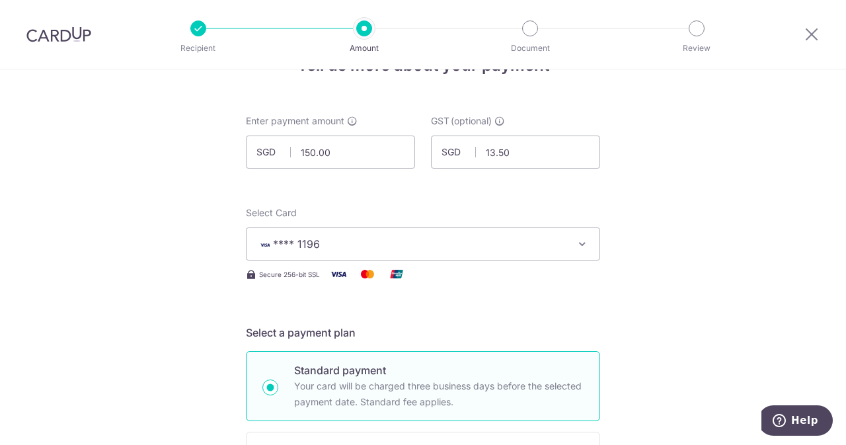
scroll to position [353, 0]
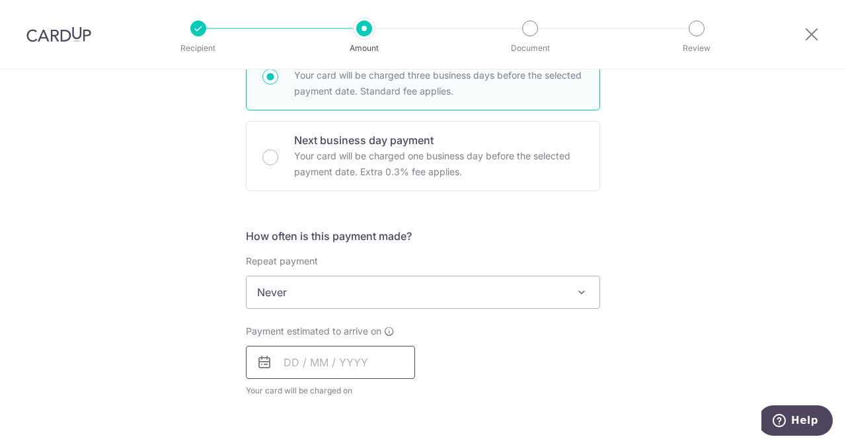
click at [345, 348] on input "text" at bounding box center [330, 362] width 169 height 33
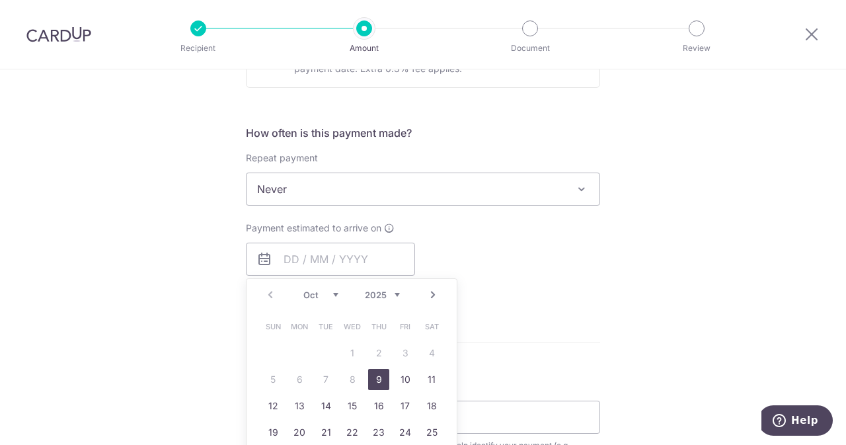
click at [368, 372] on link "9" at bounding box center [378, 379] width 21 height 21
type input "09/10/2025"
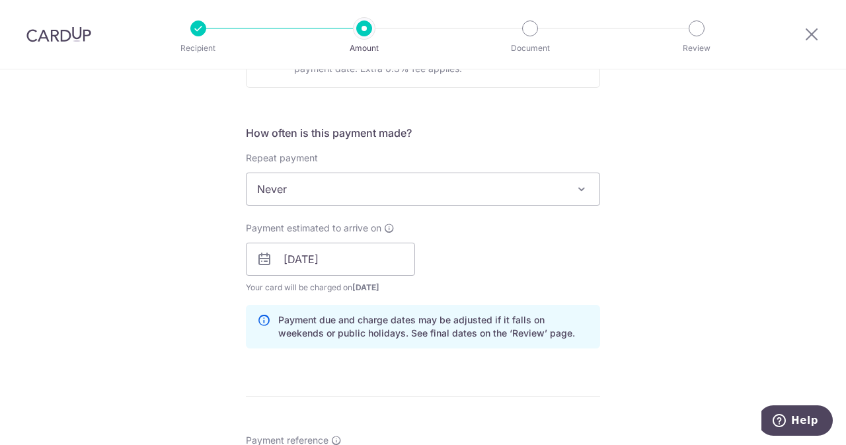
scroll to position [664, 0]
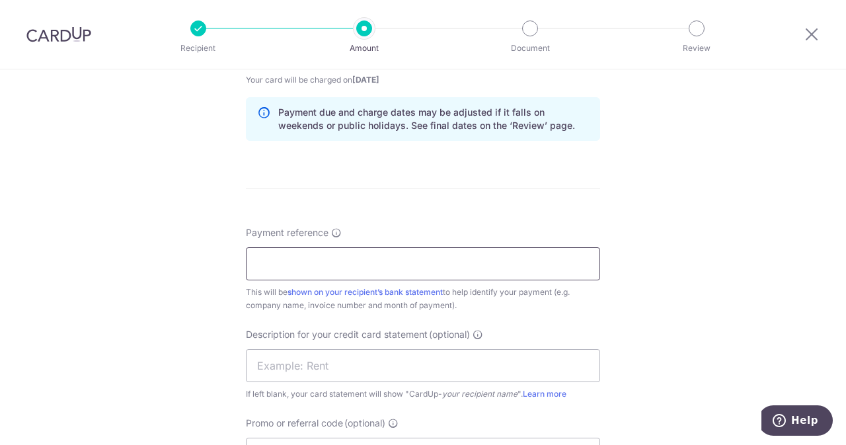
click at [457, 270] on input "Payment reference" at bounding box center [423, 263] width 354 height 33
drag, startPoint x: 457, startPoint y: 270, endPoint x: 317, endPoint y: 266, distance: 140.9
click at [317, 266] on input "ELIJAHPIES 251468" at bounding box center [423, 263] width 354 height 33
type input "ELIJAHPIES 251468"
click at [313, 379] on input "text" at bounding box center [423, 365] width 354 height 33
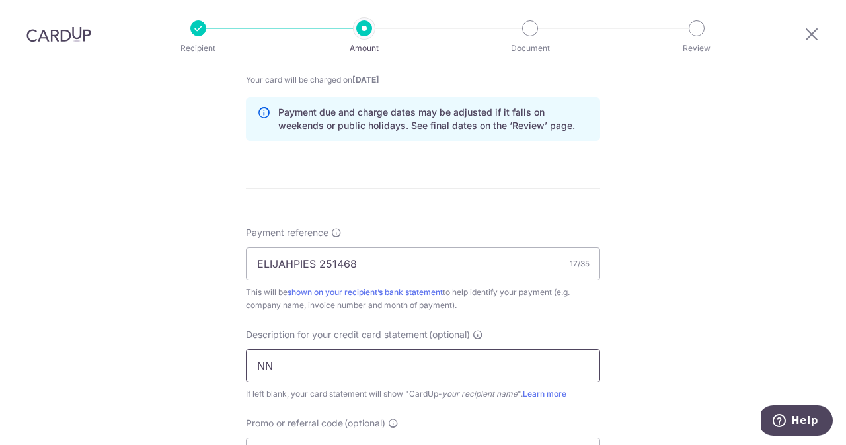
paste input "251468"
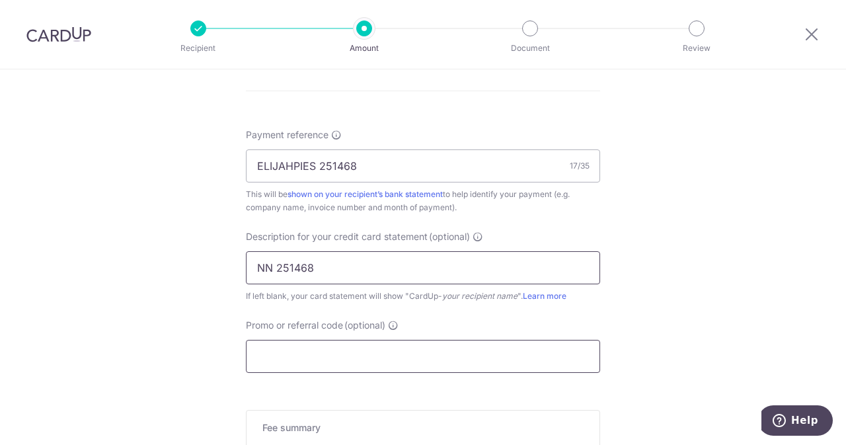
type input "NN 251468"
click at [338, 344] on input "Promo or referral code (optional)" at bounding box center [423, 356] width 354 height 33
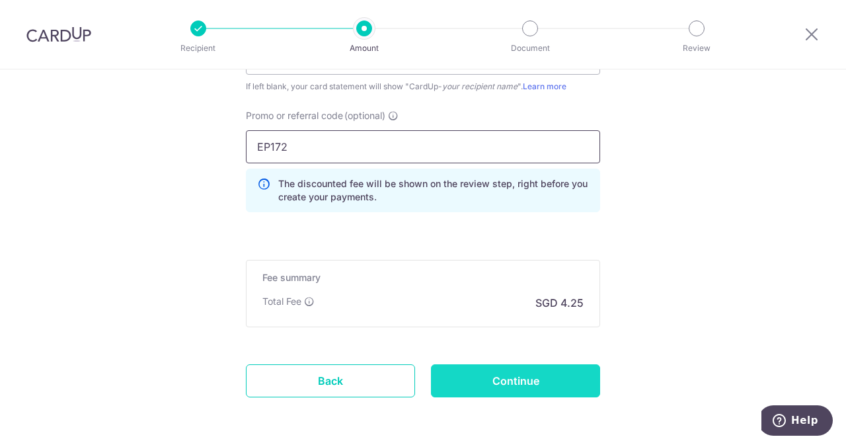
scroll to position [972, 0]
type input "EP172"
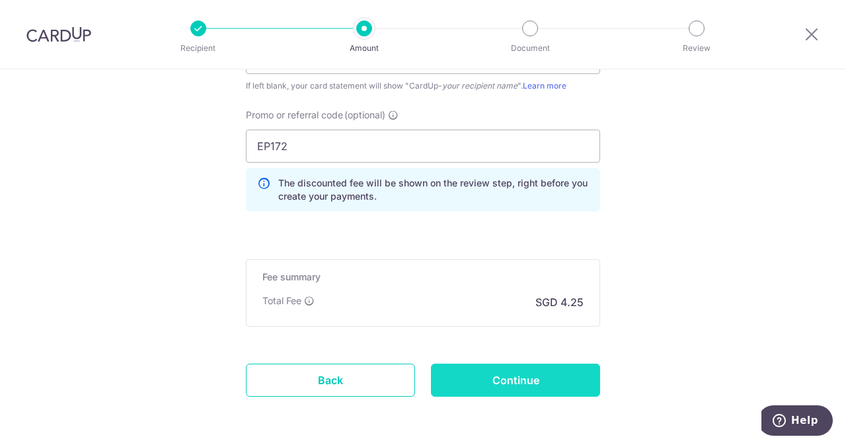
click at [465, 377] on input "Continue" at bounding box center [515, 380] width 169 height 33
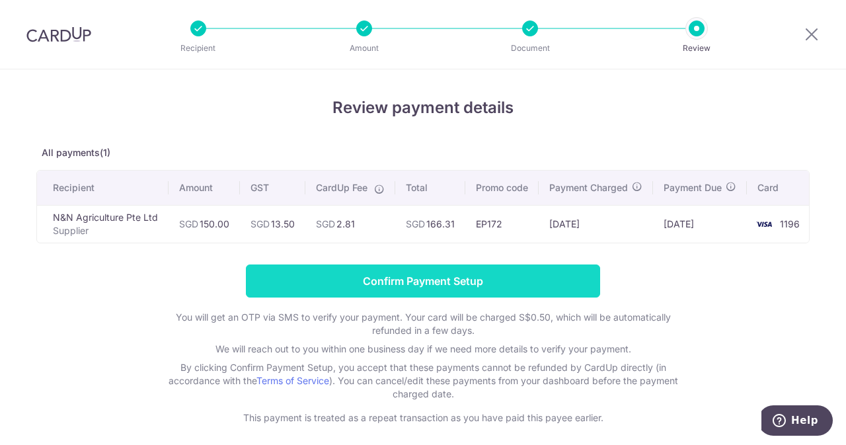
click at [373, 292] on input "Confirm Payment Setup" at bounding box center [423, 280] width 354 height 33
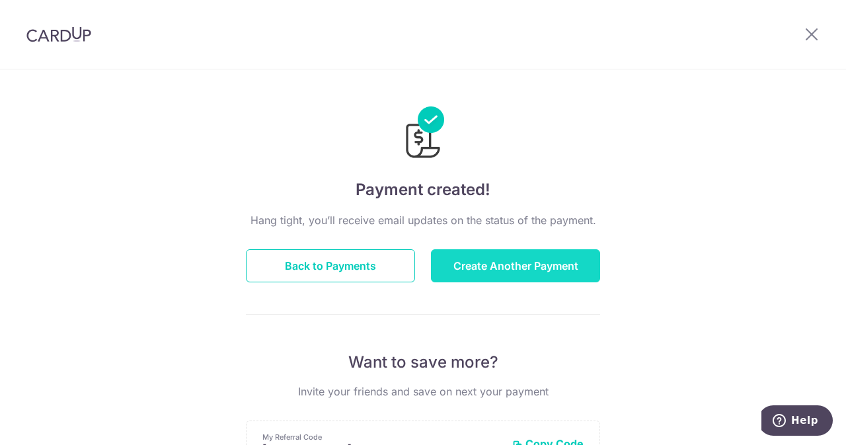
click at [498, 264] on button "Create Another Payment" at bounding box center [515, 265] width 169 height 33
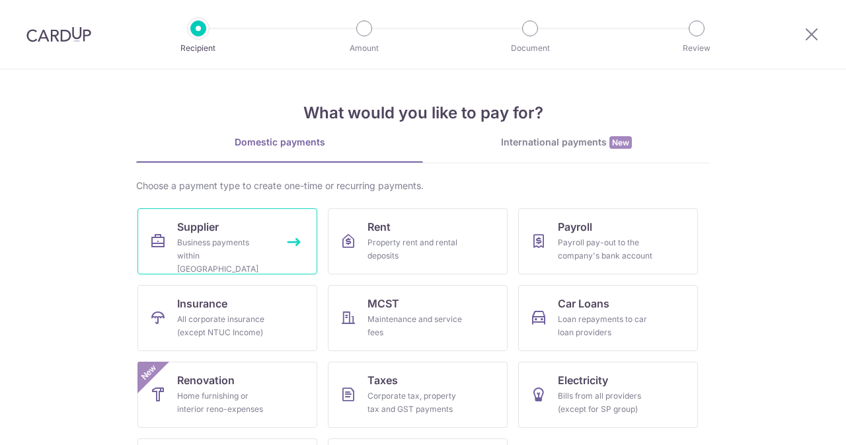
click at [244, 227] on link "Supplier Business payments within [GEOGRAPHIC_DATA]" at bounding box center [228, 241] width 180 height 66
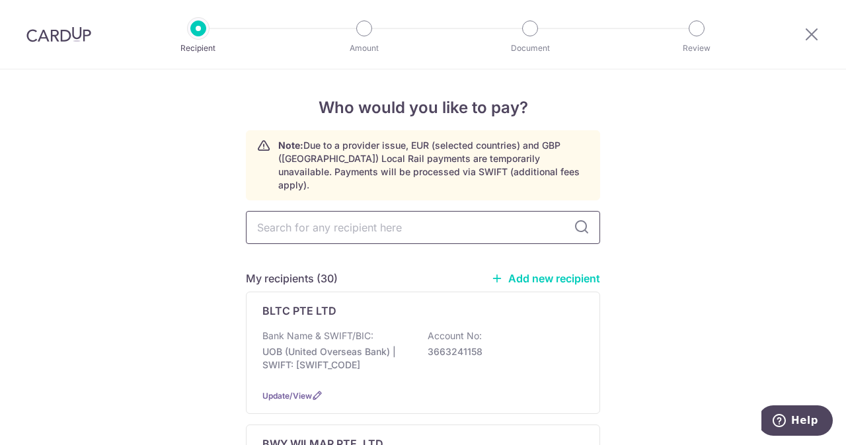
click at [370, 212] on input "text" at bounding box center [423, 227] width 354 height 33
type input "INDO"
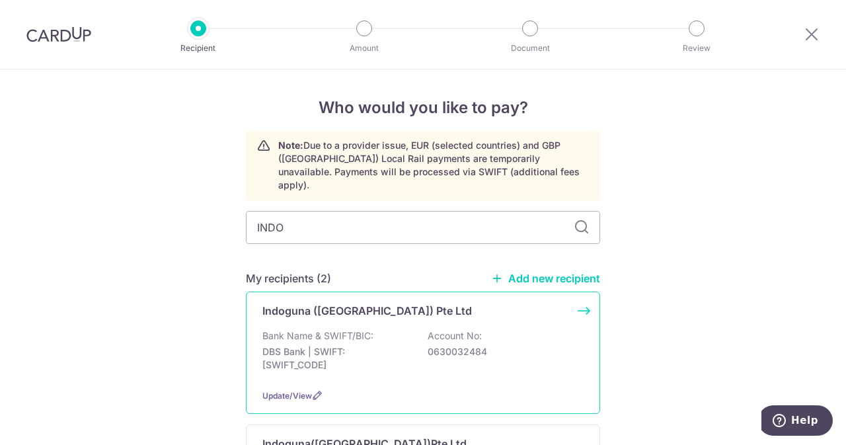
click at [353, 329] on p "Bank Name & SWIFT/BIC:" at bounding box center [317, 335] width 111 height 13
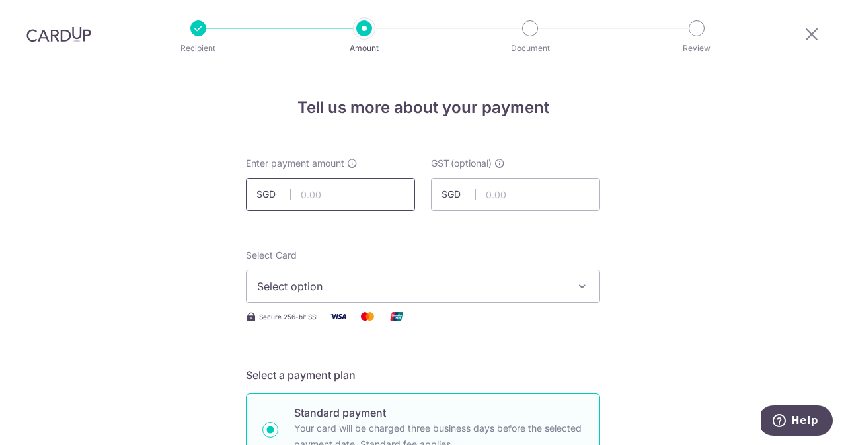
click at [326, 197] on input "text" at bounding box center [330, 194] width 169 height 33
type input "731.70"
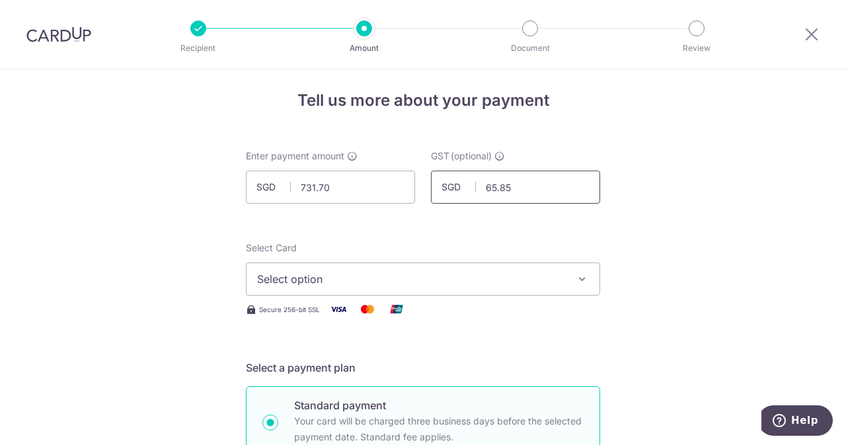
type input "65.85"
click at [320, 257] on div "Select Card Select option Add credit card Your Cards **** 1196 **** 3087" at bounding box center [423, 268] width 354 height 54
click at [305, 278] on span "Select option" at bounding box center [411, 279] width 308 height 16
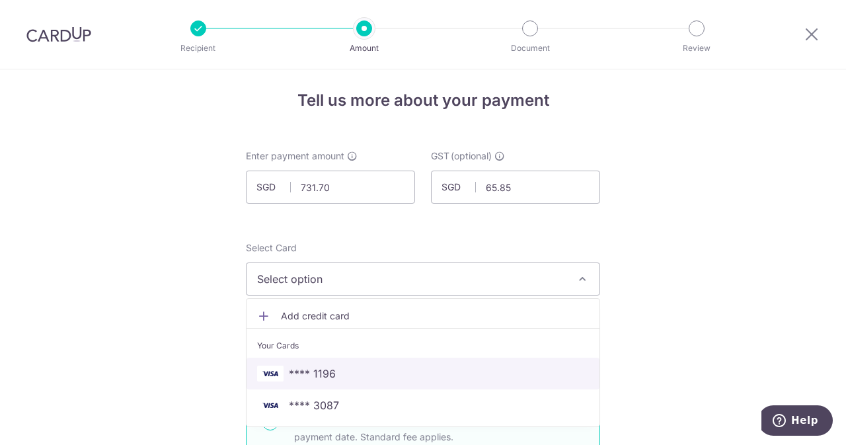
click at [305, 368] on span "**** 1196" at bounding box center [312, 374] width 47 height 16
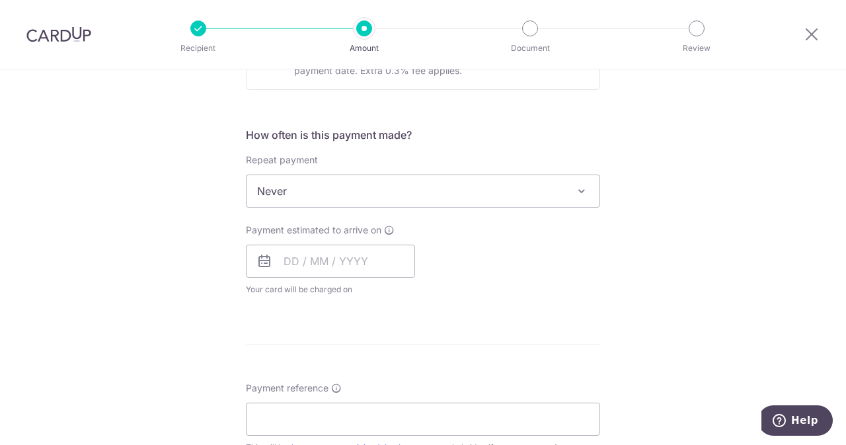
scroll to position [455, 0]
click at [340, 276] on div "Payment estimated to arrive on Your card will be charged on for the first payme…" at bounding box center [330, 259] width 169 height 73
click at [321, 272] on input "text" at bounding box center [330, 260] width 169 height 33
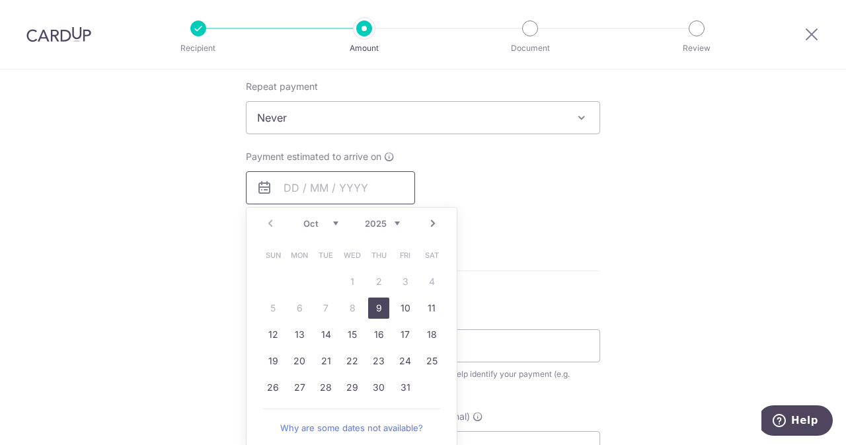
scroll to position [528, 0]
click at [378, 308] on link "9" at bounding box center [378, 307] width 21 height 21
type input "09/10/2025"
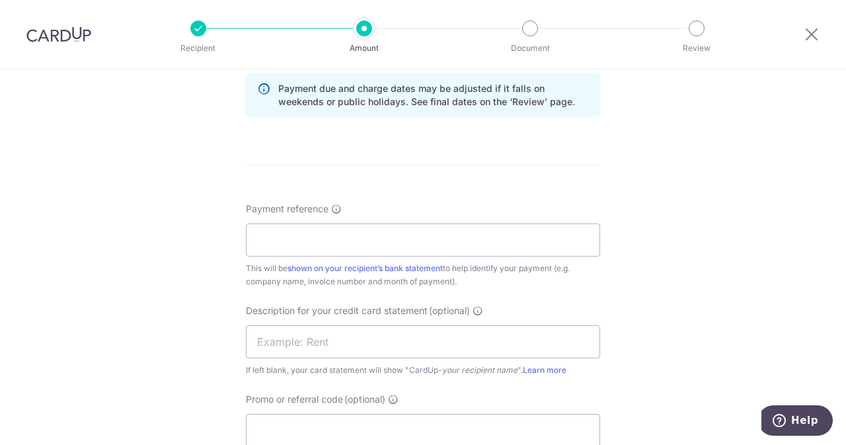
scroll to position [688, 0]
click at [448, 262] on div "This will be shown on your recipient’s bank statement to help identify your pay…" at bounding box center [423, 274] width 354 height 26
click at [420, 252] on input "Payment reference" at bounding box center [423, 239] width 354 height 33
drag, startPoint x: 420, startPoint y: 252, endPoint x: 315, endPoint y: 257, distance: 105.2
click at [315, 257] on div "Payment reference ELIJAHPIES 5010611270 21/35 This will be shown on your recipi…" at bounding box center [423, 245] width 354 height 86
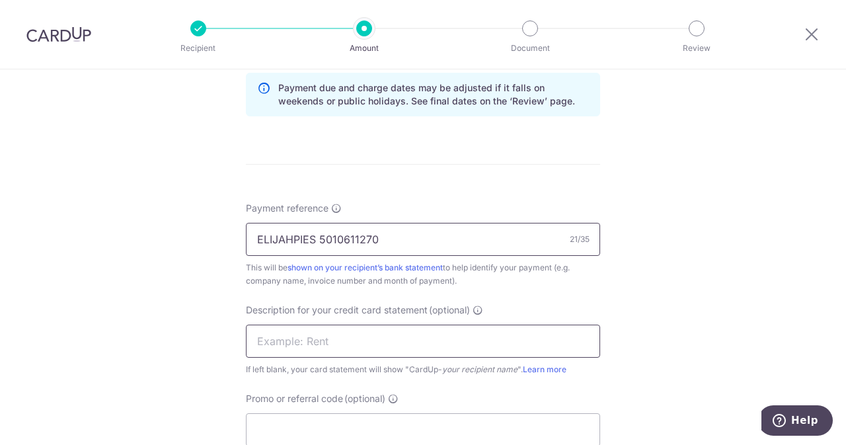
type input "ELIJAHPIES 5010611270"
click at [296, 335] on input "text" at bounding box center [423, 341] width 354 height 33
paste input "5010611270"
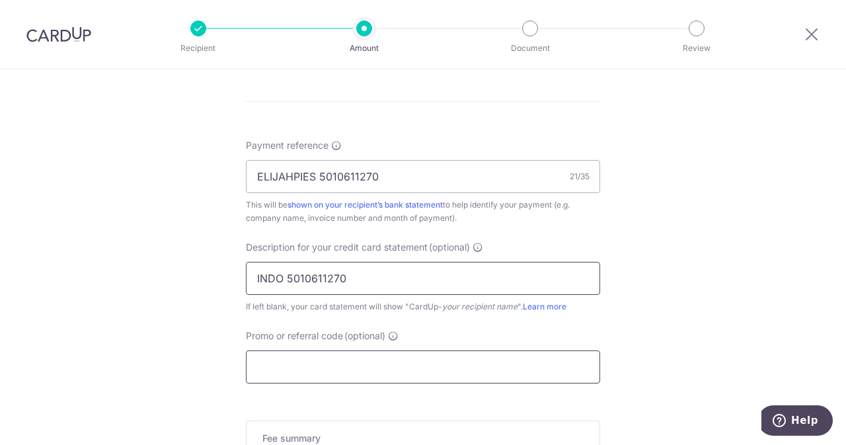
scroll to position [752, 0]
type input "INDO 5010611270"
click at [296, 362] on input "Promo or referral code (optional)" at bounding box center [423, 366] width 354 height 33
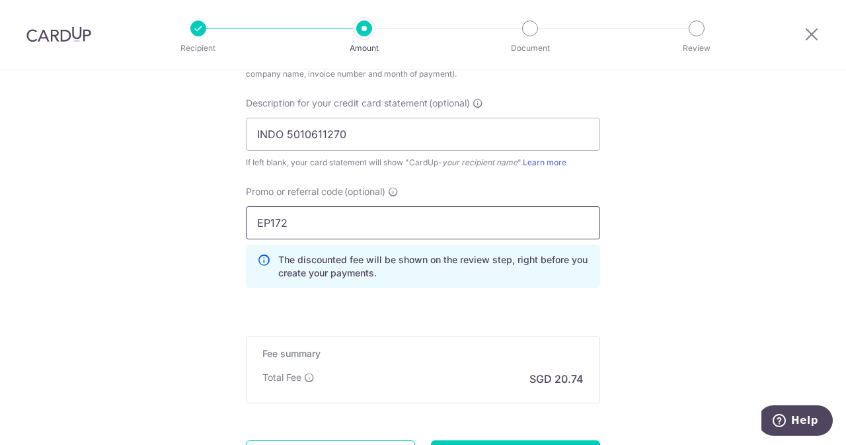
scroll to position [958, 0]
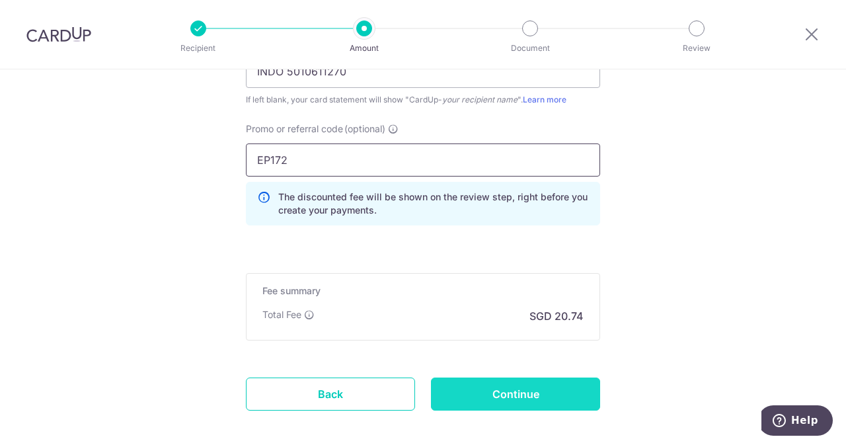
type input "EP172"
click at [493, 387] on input "Continue" at bounding box center [515, 393] width 169 height 33
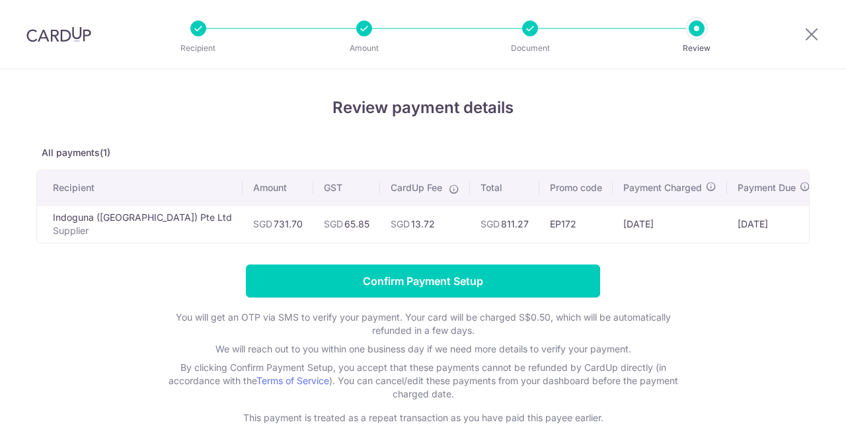
scroll to position [62, 0]
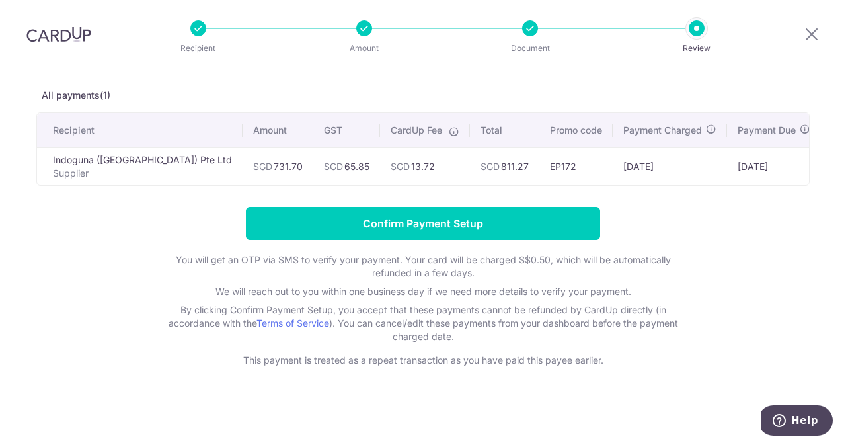
click at [416, 252] on form "Confirm Payment Setup You will get an OTP via SMS to verify your payment. Your …" at bounding box center [422, 287] width 773 height 160
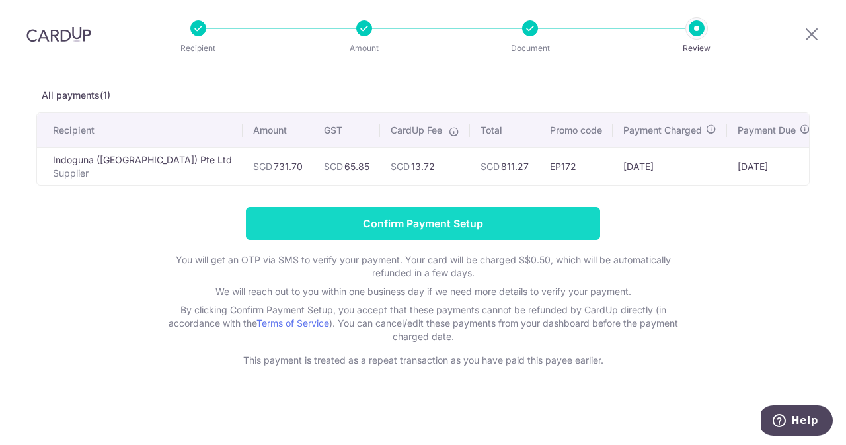
click at [382, 228] on input "Confirm Payment Setup" at bounding box center [423, 223] width 354 height 33
